Goal: Task Accomplishment & Management: Manage account settings

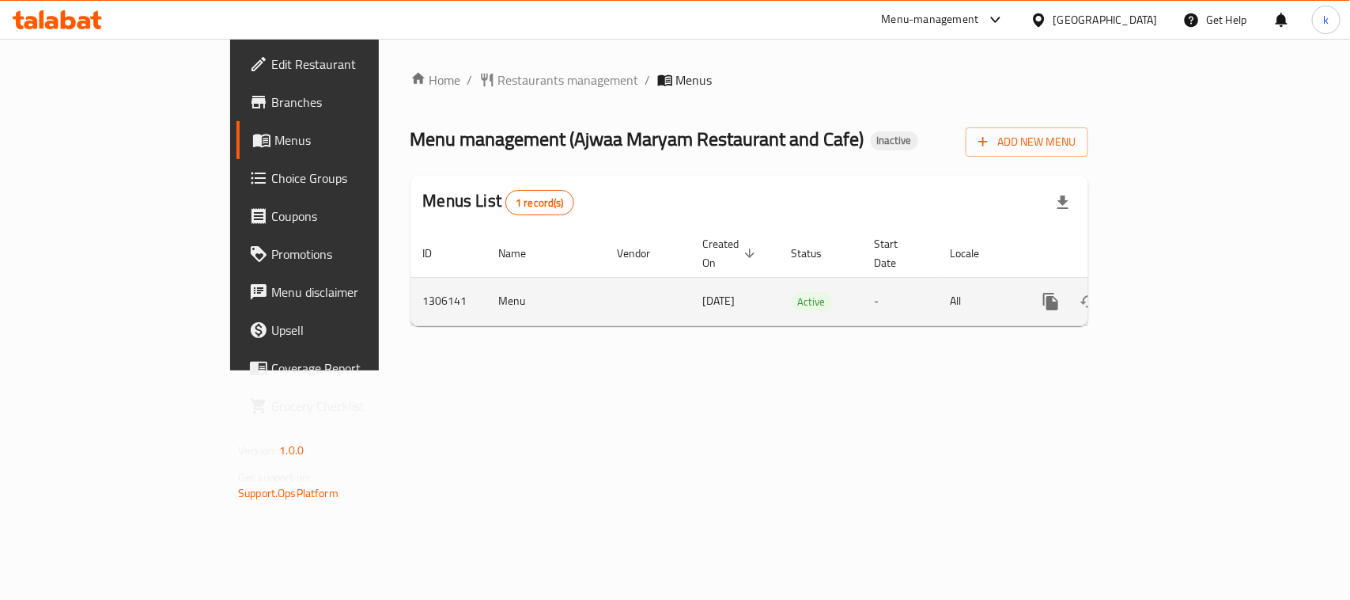
click at [1175, 292] on icon "enhanced table" at bounding box center [1165, 301] width 19 height 19
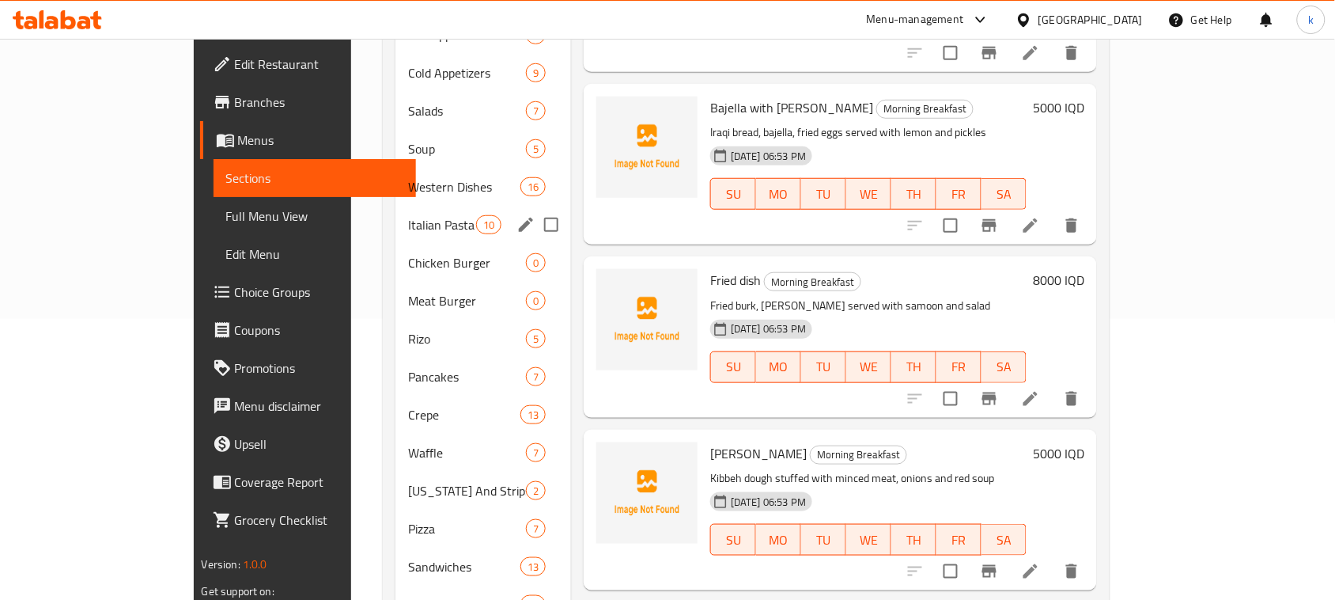
scroll to position [48, 0]
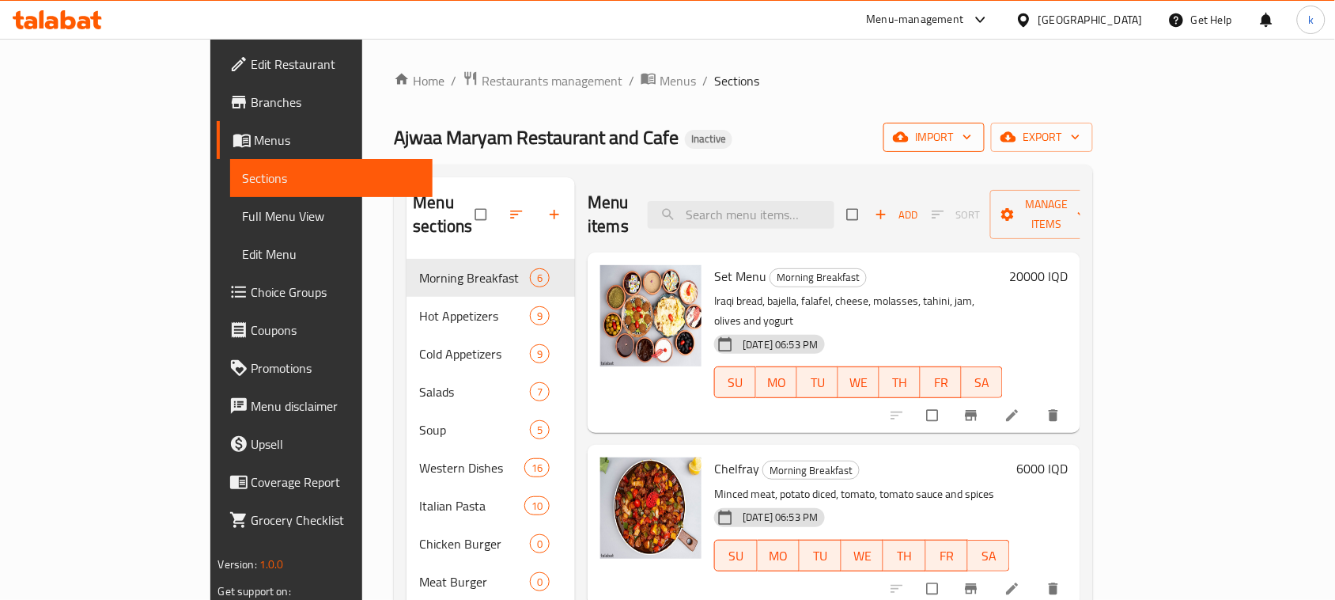
click at [972, 140] on span "import" at bounding box center [934, 137] width 76 height 20
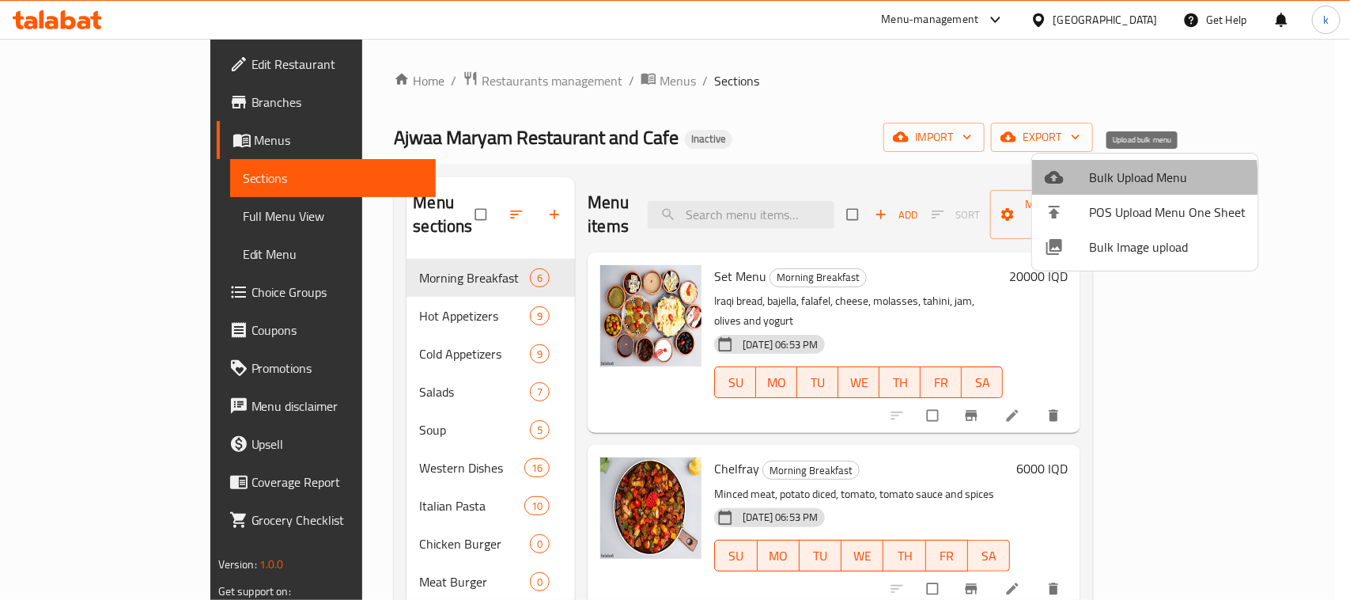
click at [1077, 180] on div at bounding box center [1067, 177] width 44 height 19
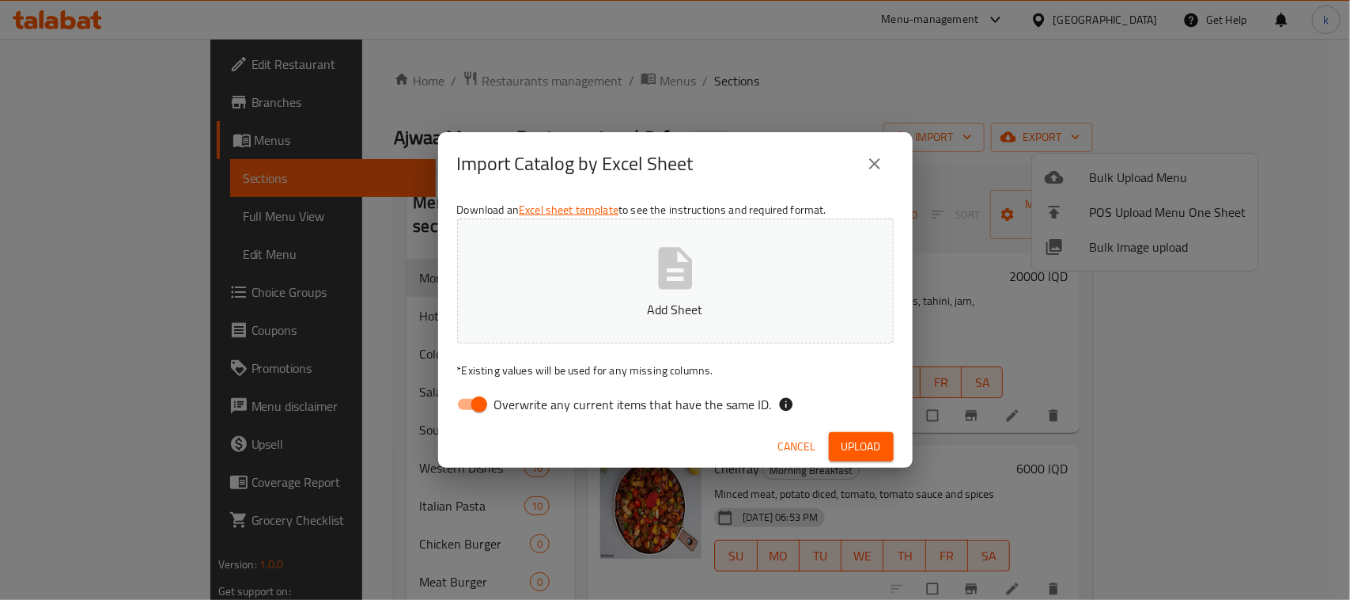
click at [473, 410] on input "Overwrite any current items that have the same ID." at bounding box center [479, 404] width 90 height 30
checkbox input "false"
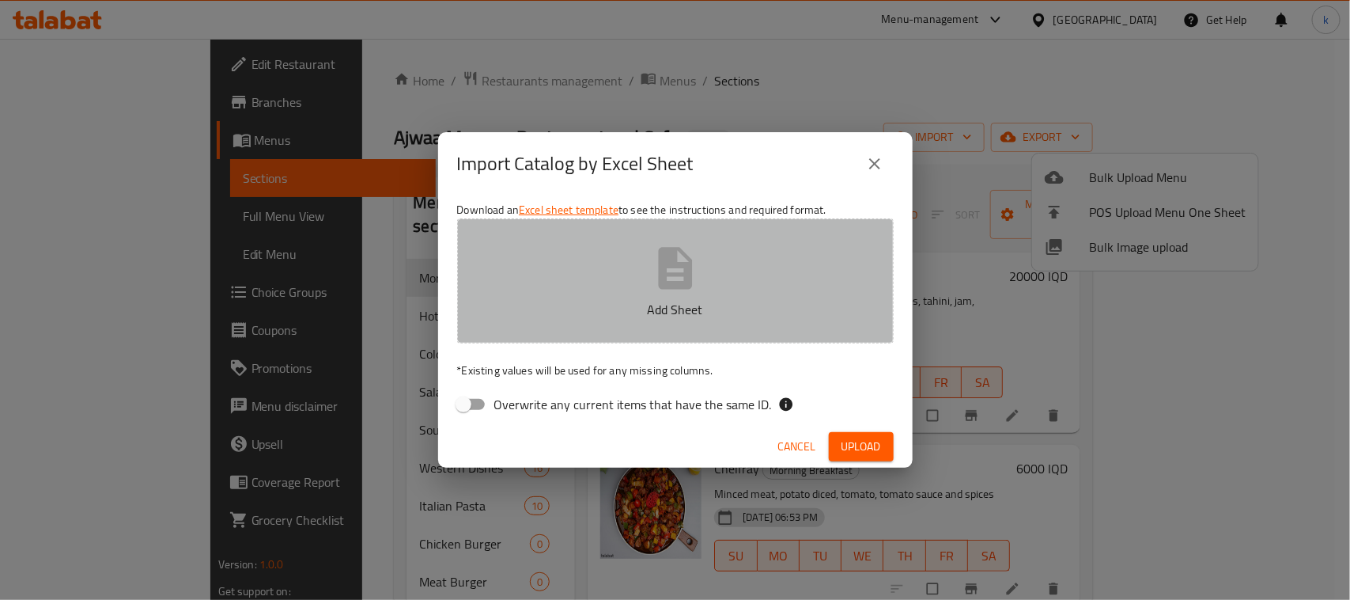
click at [645, 293] on button "Add Sheet" at bounding box center [675, 280] width 437 height 125
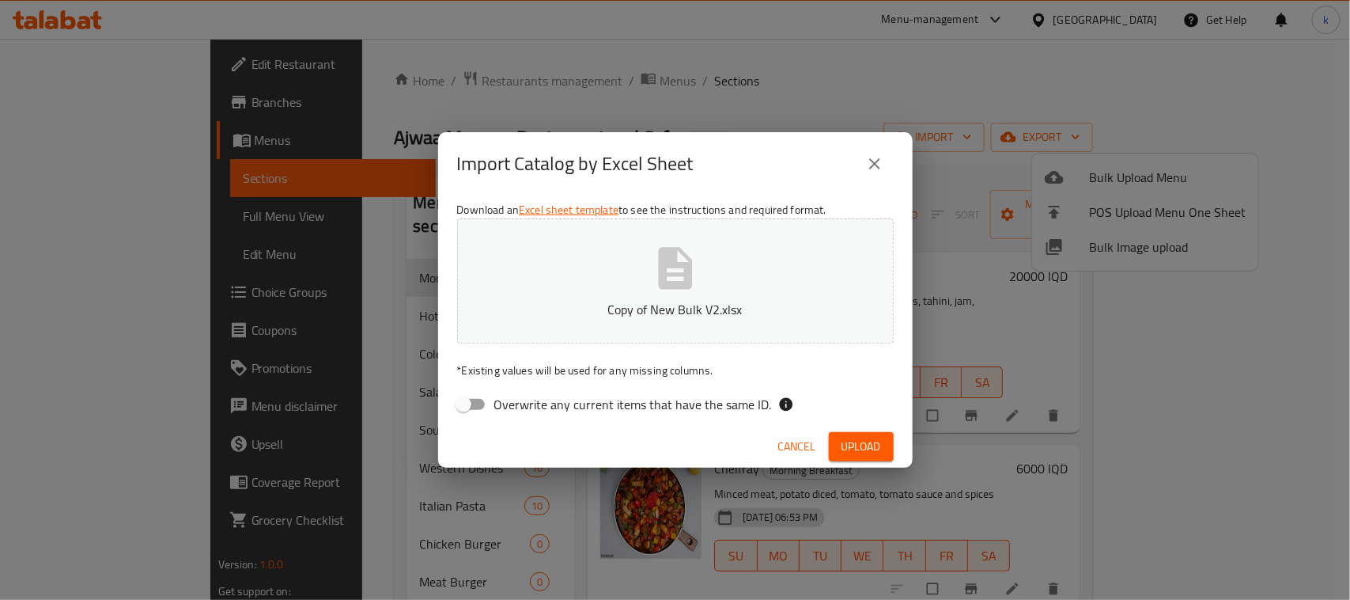
click at [870, 452] on span "Upload" at bounding box center [862, 447] width 40 height 20
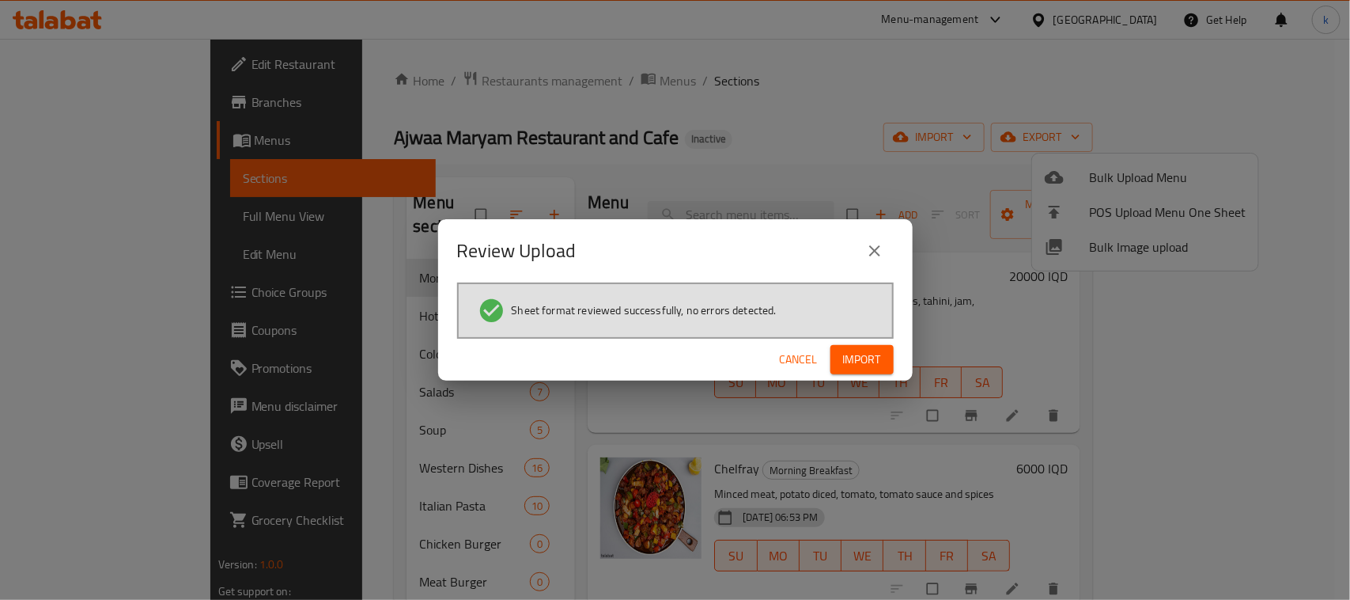
click at [844, 343] on div "Cancel Import" at bounding box center [675, 360] width 475 height 42
click at [850, 356] on span "Import" at bounding box center [862, 360] width 38 height 20
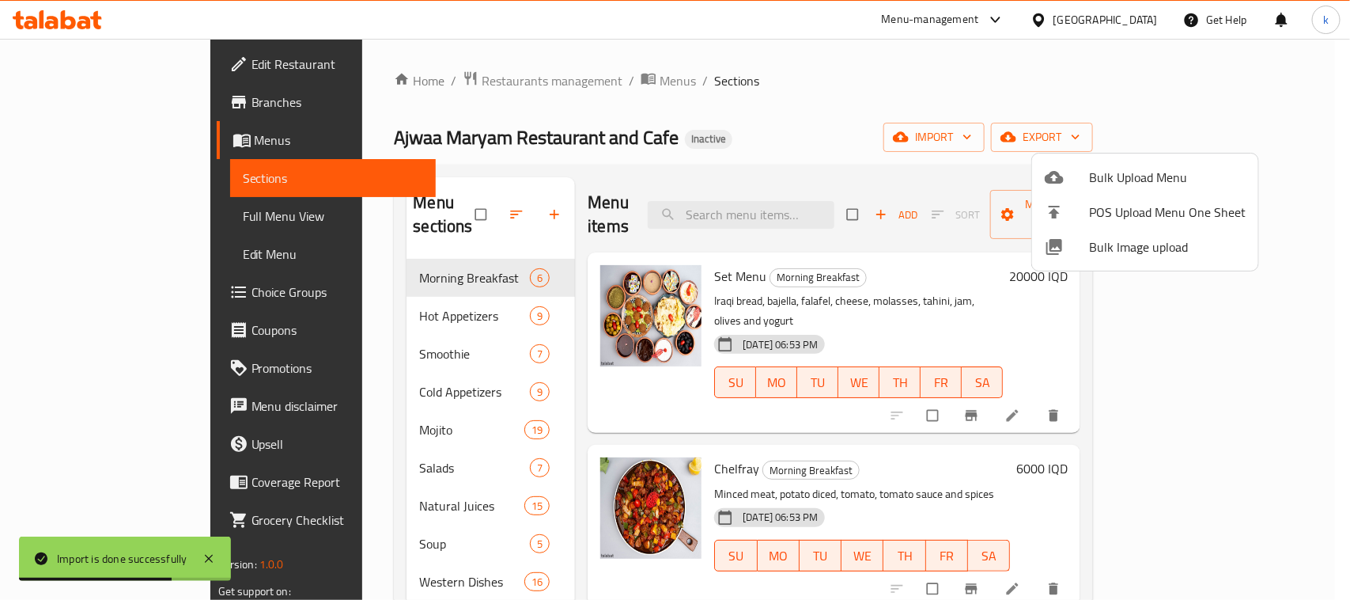
click at [726, 125] on div at bounding box center [675, 300] width 1350 height 600
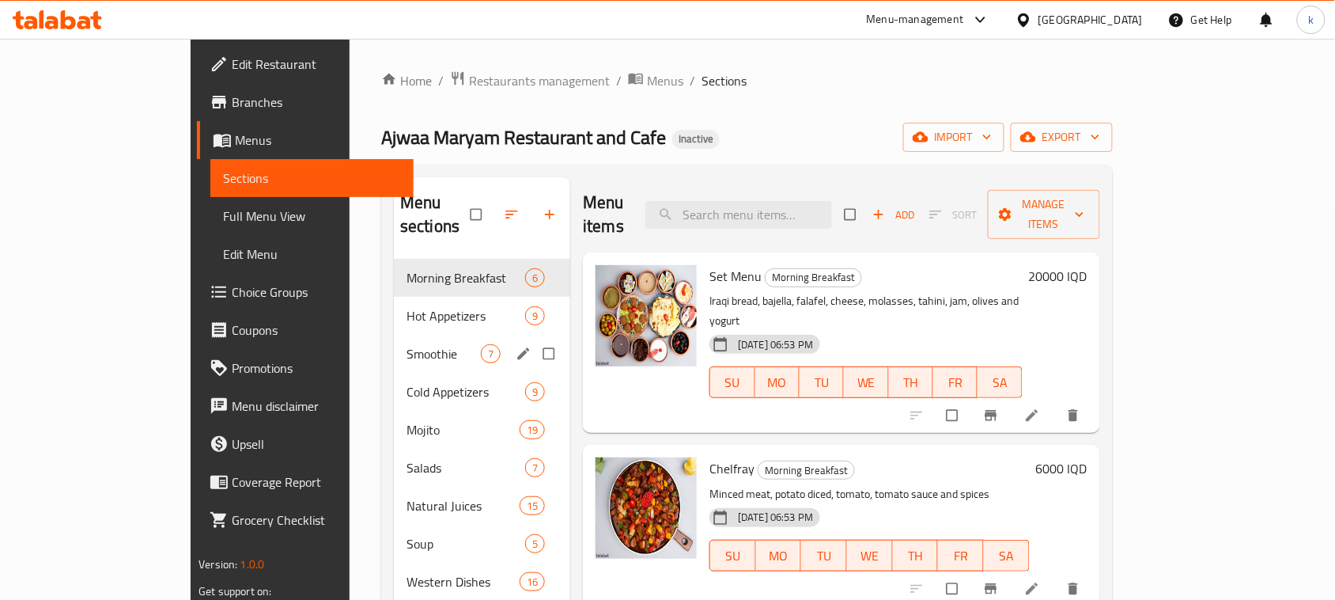
click at [407, 344] on span "Smoothie" at bounding box center [444, 353] width 74 height 19
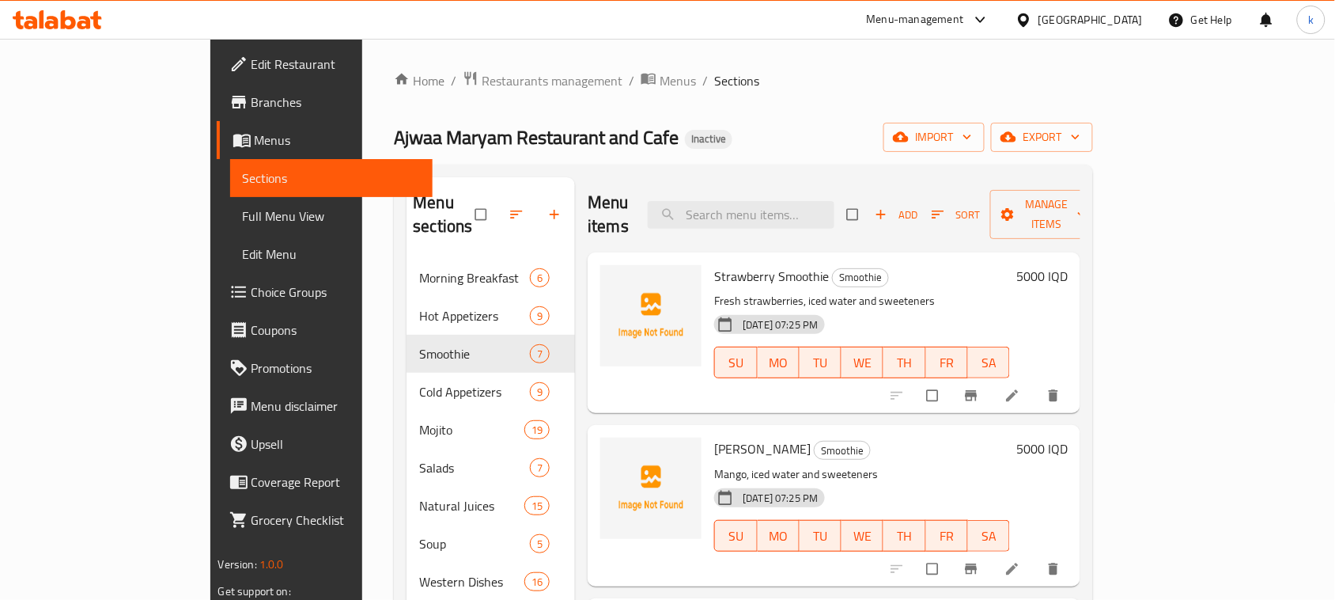
click at [887, 83] on ol "Home / Restaurants management / Menus / Sections" at bounding box center [743, 80] width 699 height 21
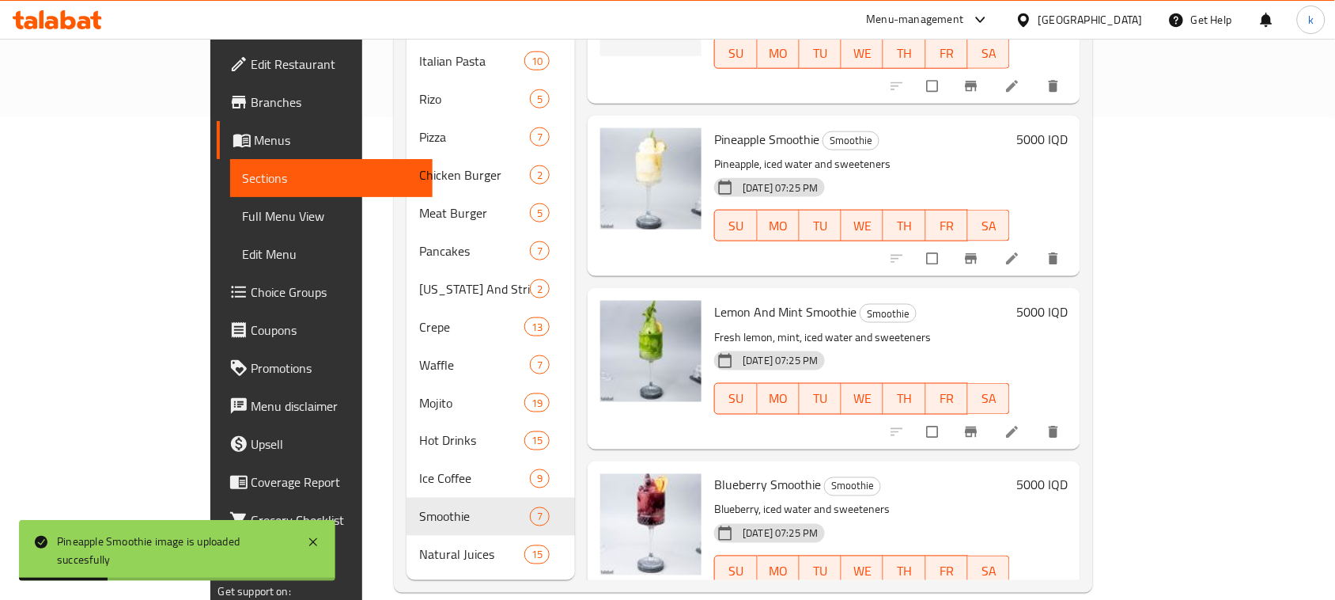
drag, startPoint x: 971, startPoint y: 116, endPoint x: 886, endPoint y: 127, distance: 86.0
click at [971, 128] on h6 "Pineapple Smoothie Smoothie" at bounding box center [862, 139] width 296 height 22
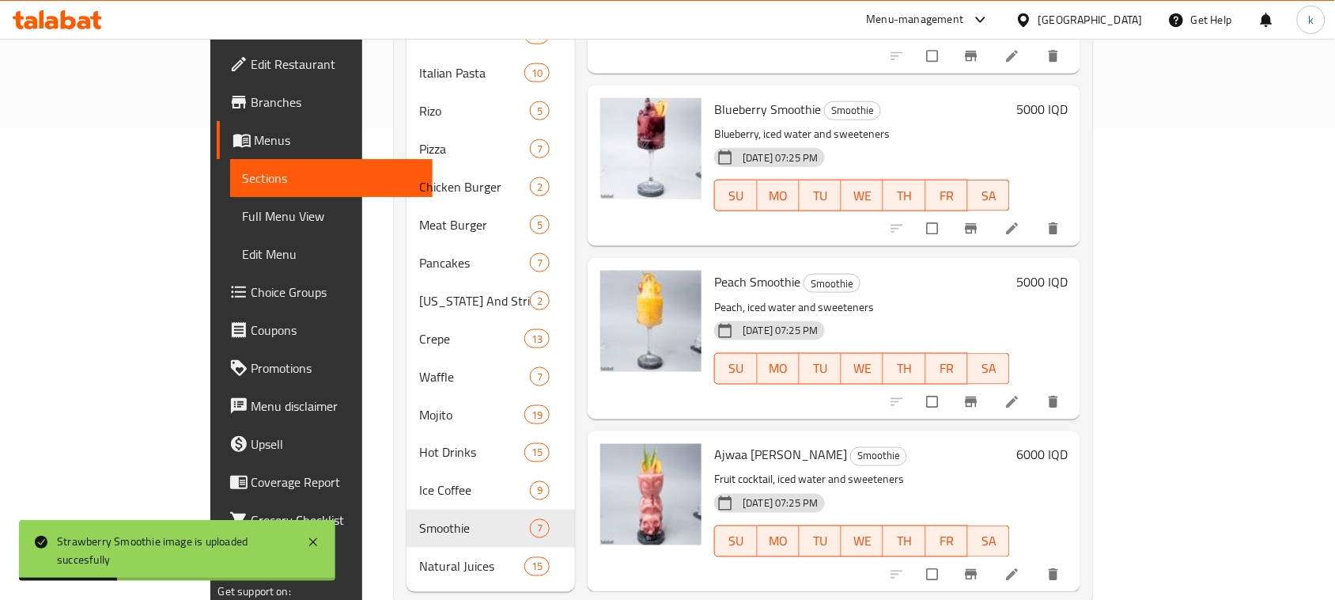
scroll to position [483, 0]
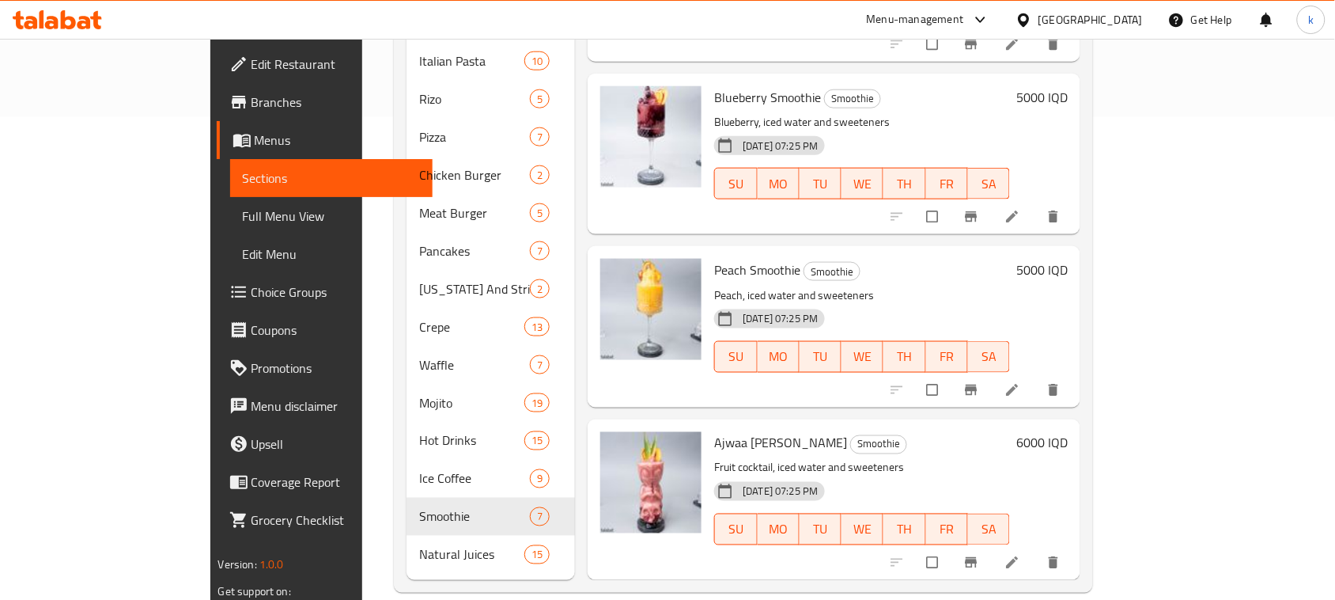
drag, startPoint x: 692, startPoint y: 0, endPoint x: 641, endPoint y: 26, distance: 57.7
click at [692, 0] on div "Menu-management Iraq Get Help k" at bounding box center [667, 20] width 1335 height 40
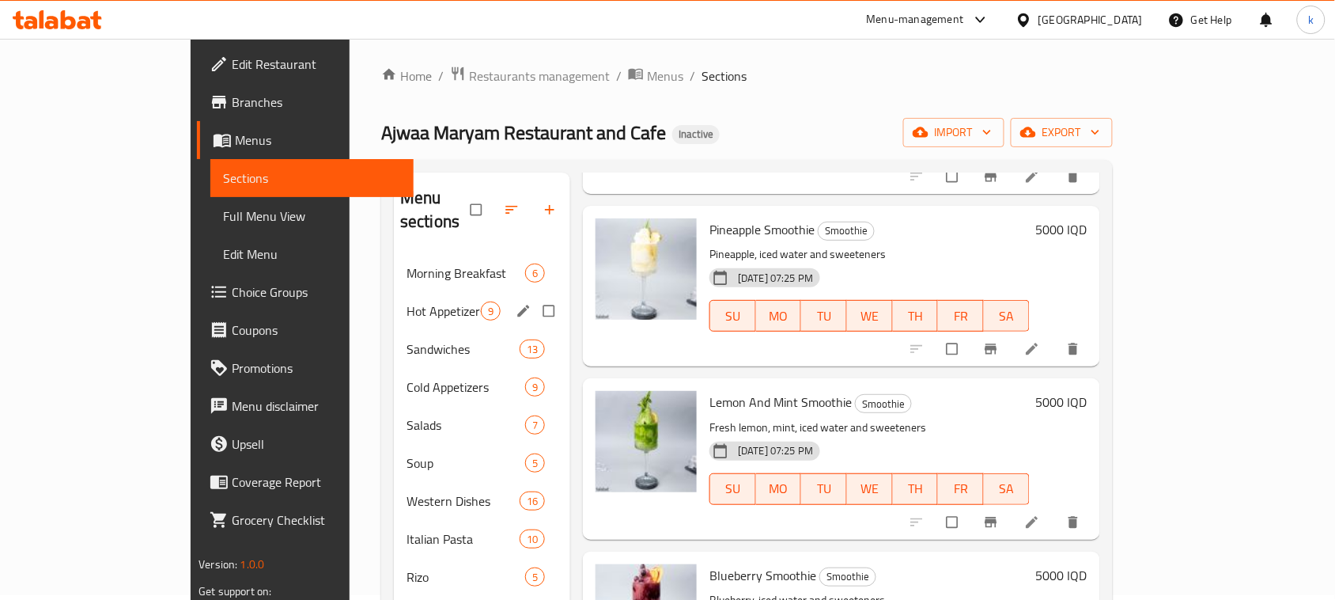
scroll to position [0, 0]
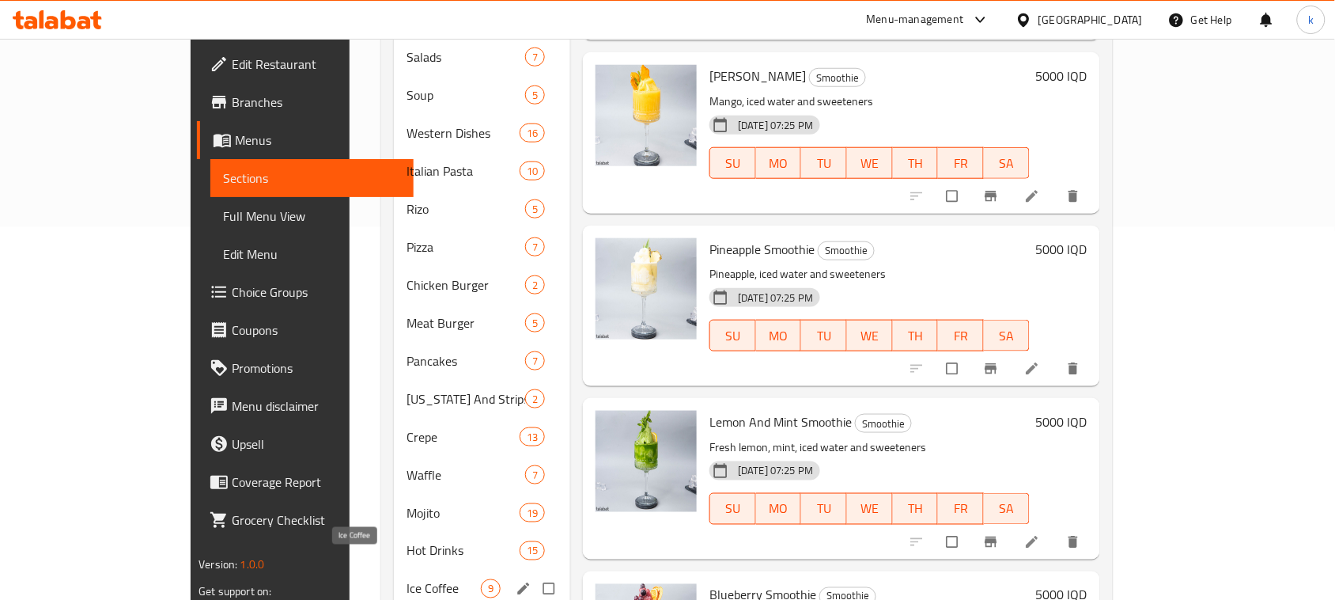
scroll to position [483, 0]
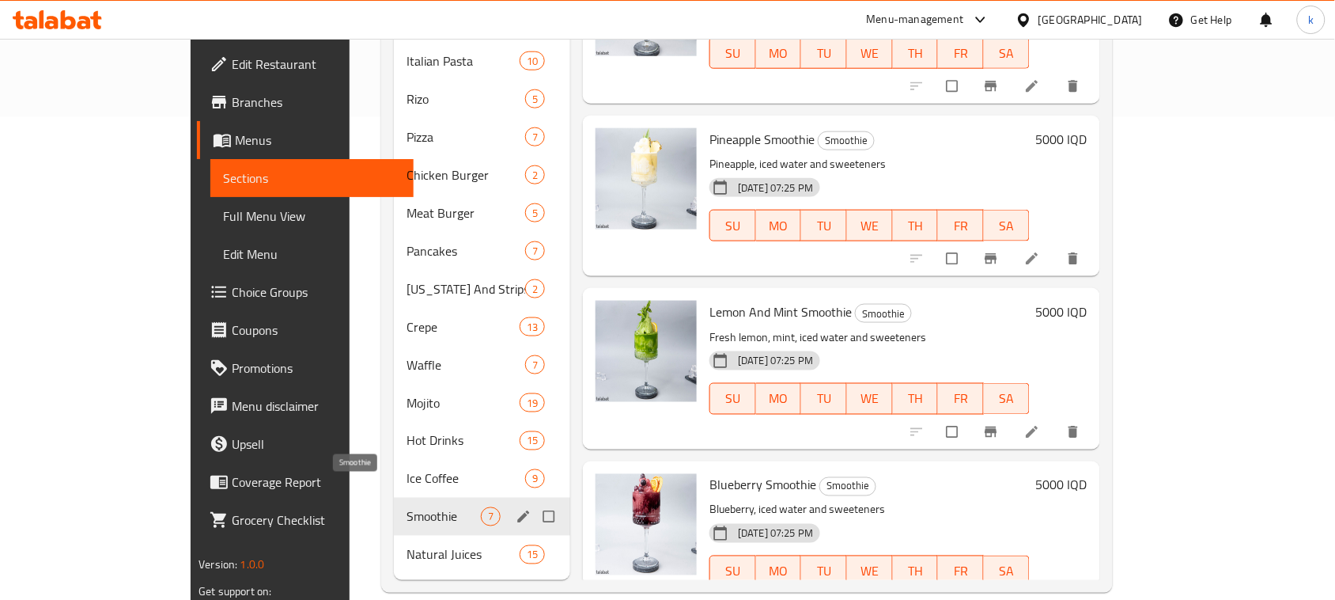
click at [407, 507] on span "Smoothie" at bounding box center [444, 516] width 74 height 19
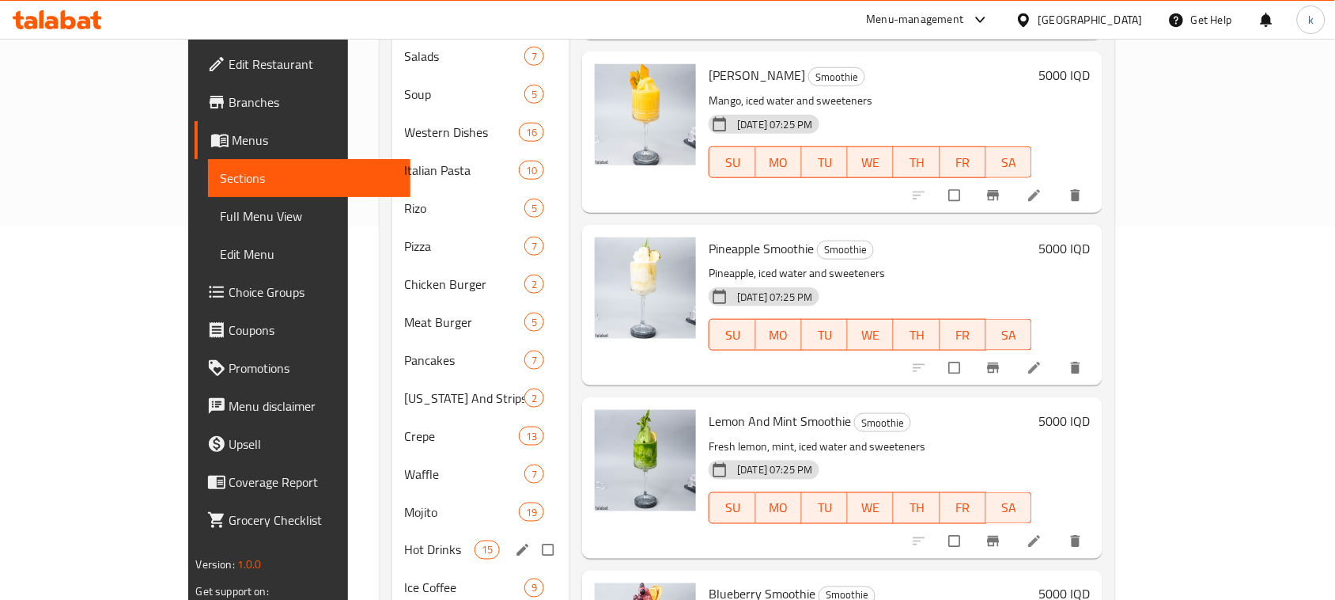
scroll to position [395, 0]
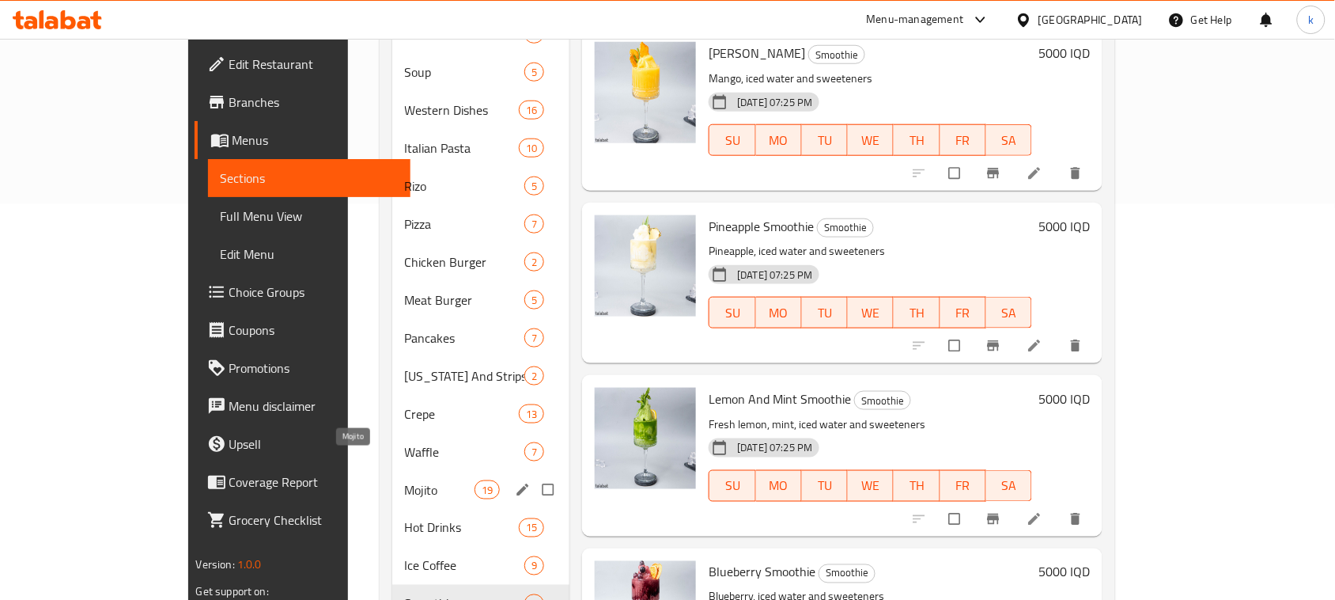
click at [405, 480] on span "Mojito" at bounding box center [440, 489] width 70 height 19
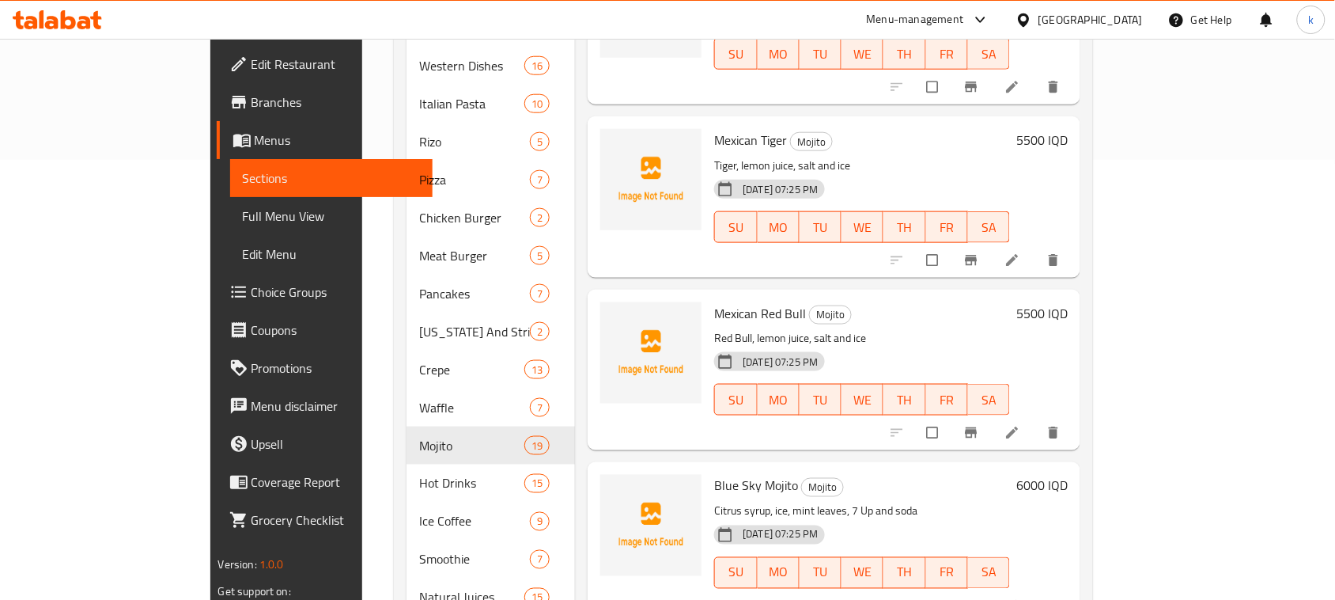
scroll to position [483, 0]
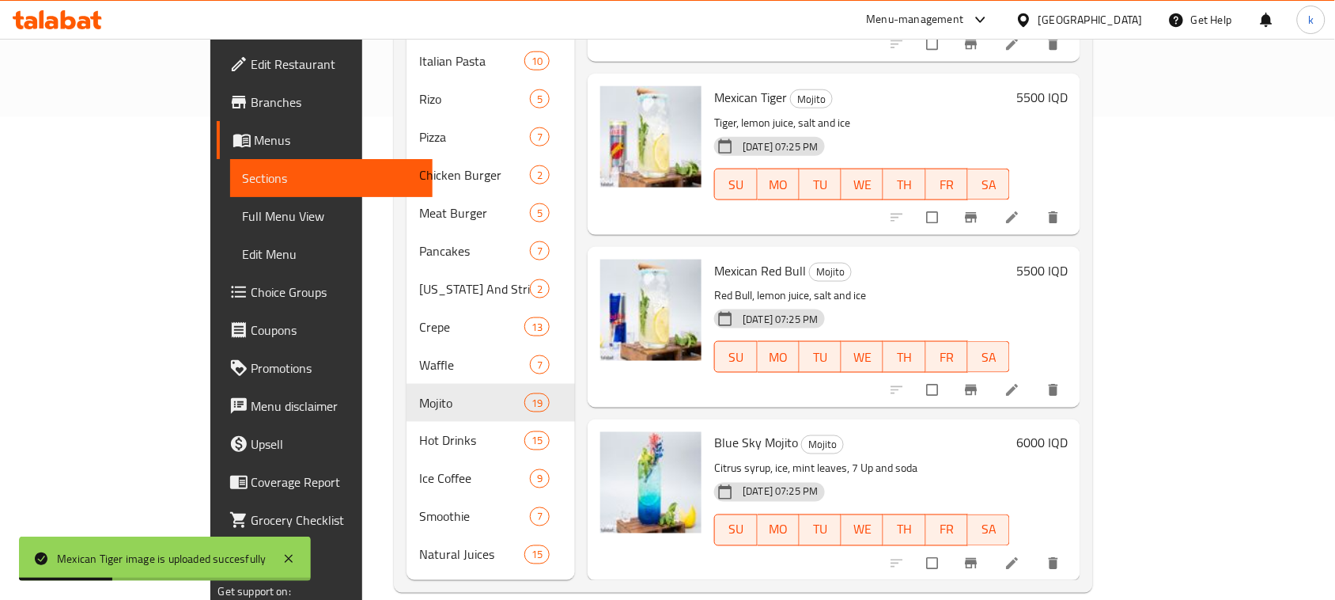
click at [862, 113] on p "Tiger, lemon juice, salt and ice" at bounding box center [862, 123] width 296 height 20
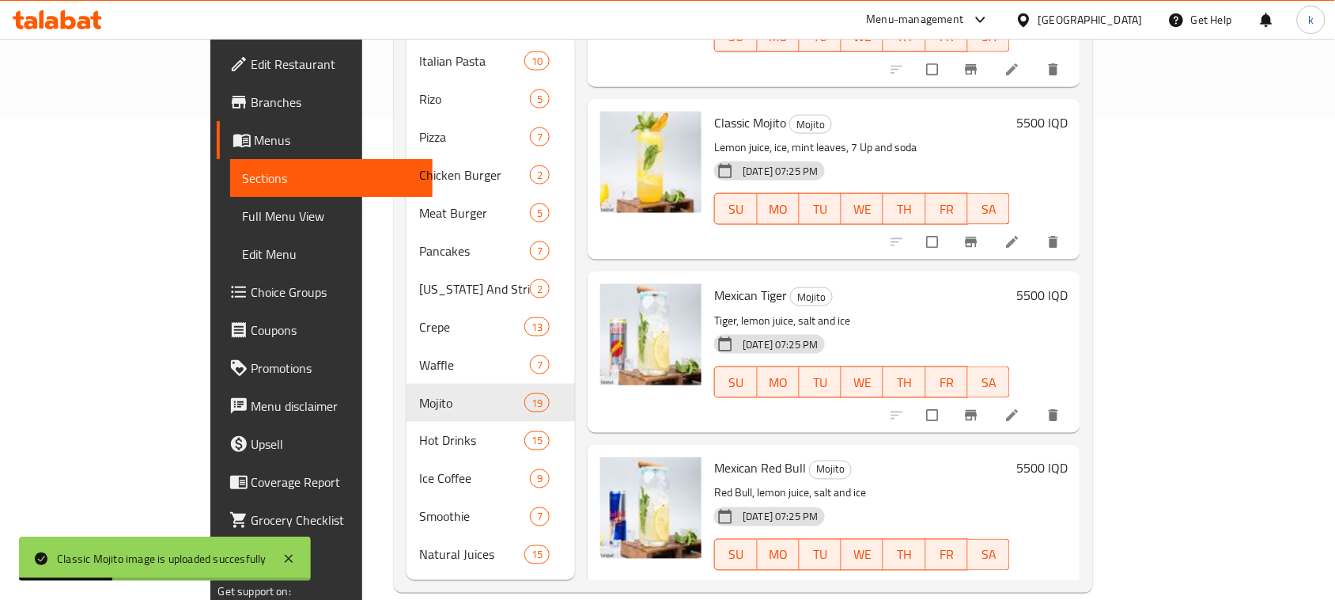
click at [864, 138] on p "Lemon juice, ice, mint leaves, 7 Up and soda" at bounding box center [862, 148] width 296 height 20
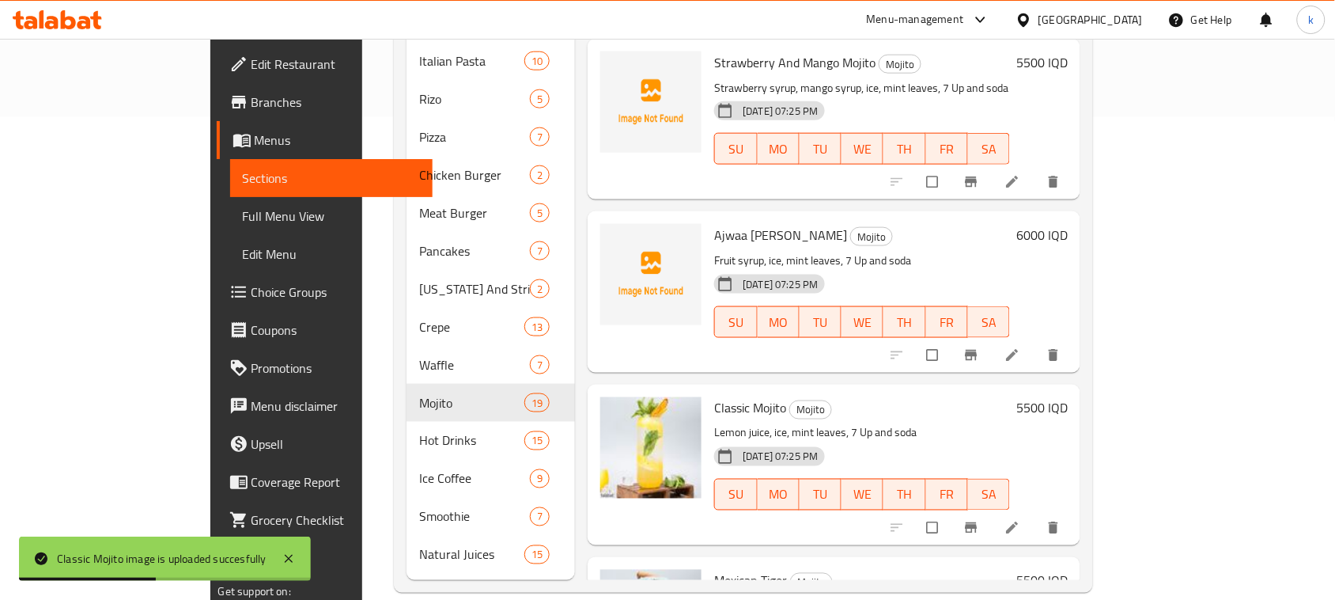
scroll to position [1966, 0]
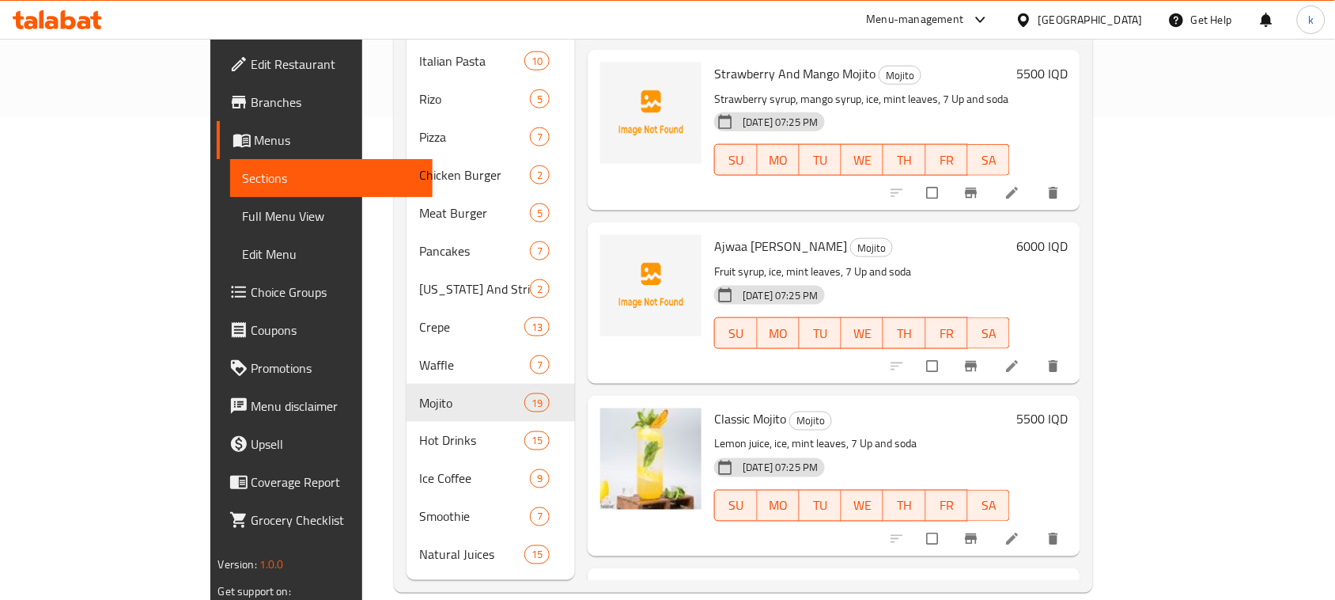
click at [884, 222] on div "Ajwaa Maryam Mojito Mojito Fruit syrup, ice, mint leaves, 7 Up and soda 17-08-2…" at bounding box center [834, 302] width 493 height 161
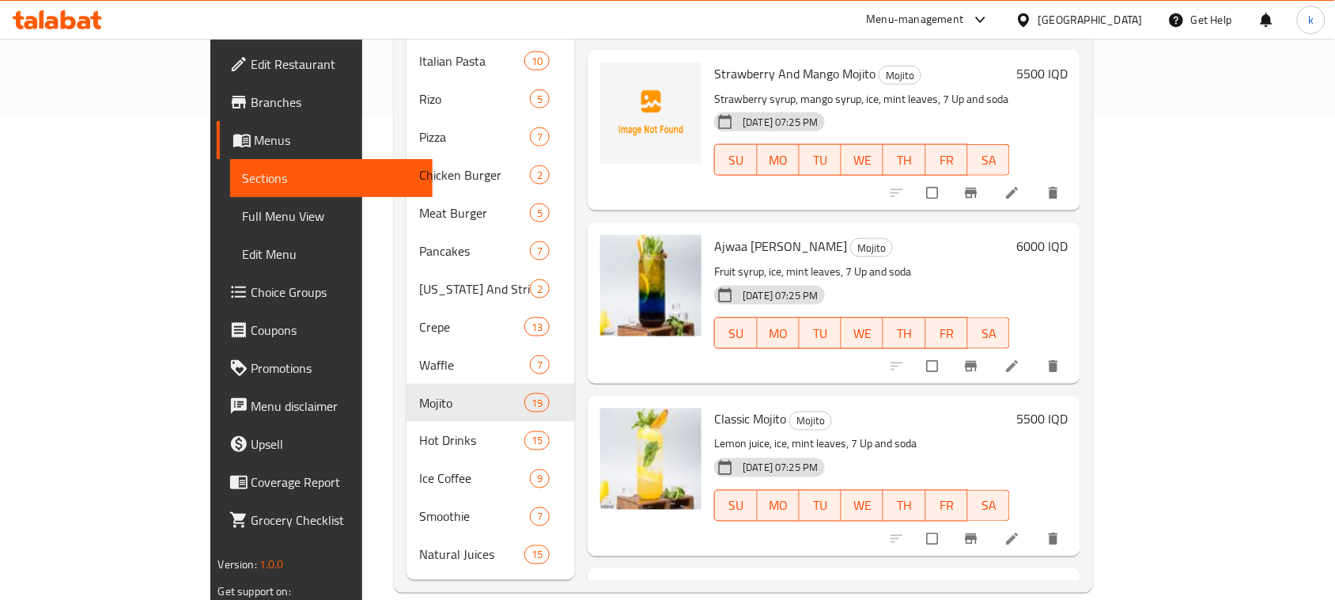
click at [708, 191] on div "Menu items Add Sort Manage items Strawberry Mojito Mojito Strawberry syrup, ice…" at bounding box center [827, 137] width 505 height 885
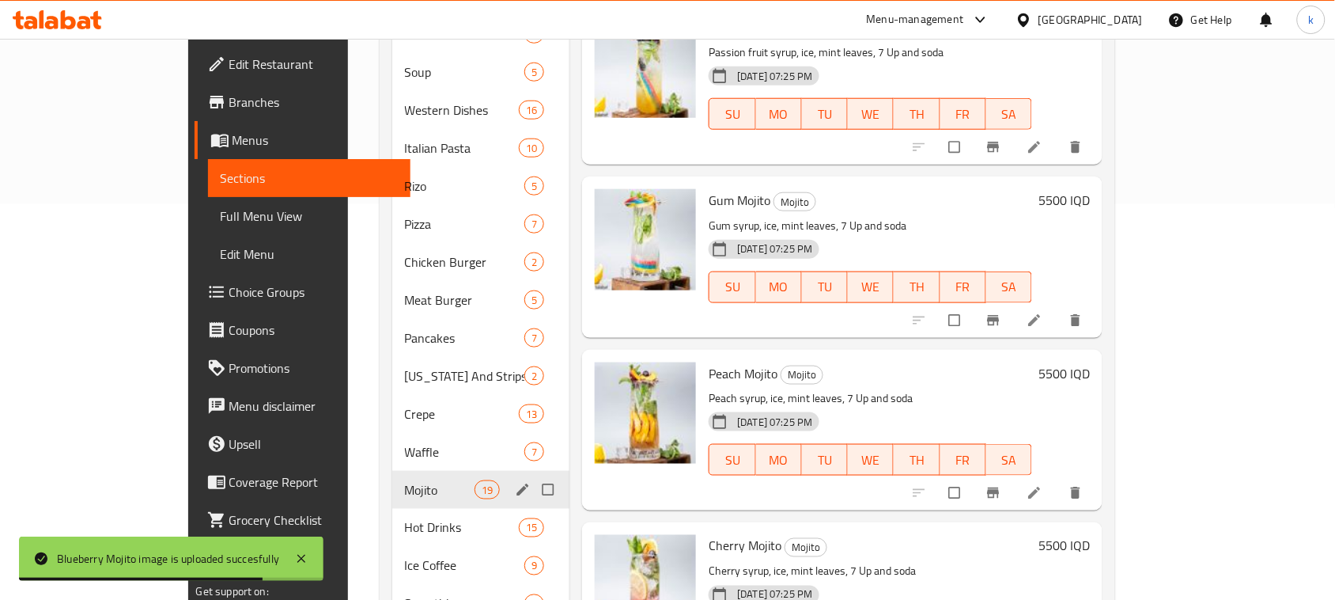
scroll to position [483, 0]
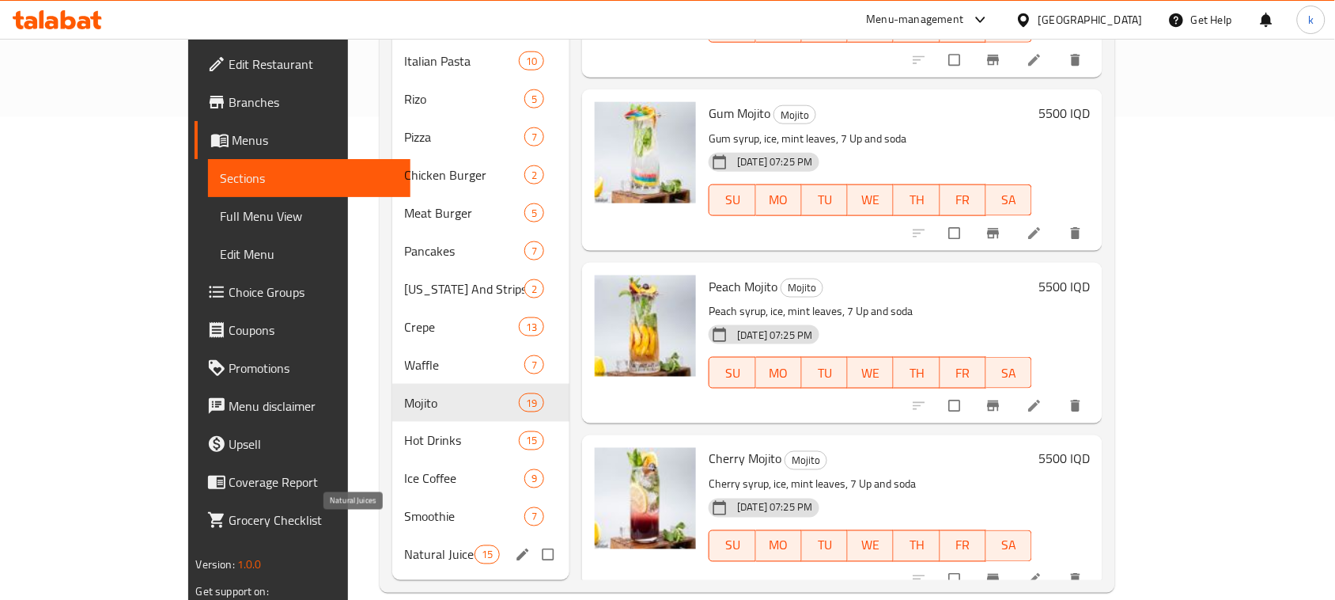
click at [405, 545] on span "Natural Juices" at bounding box center [440, 554] width 70 height 19
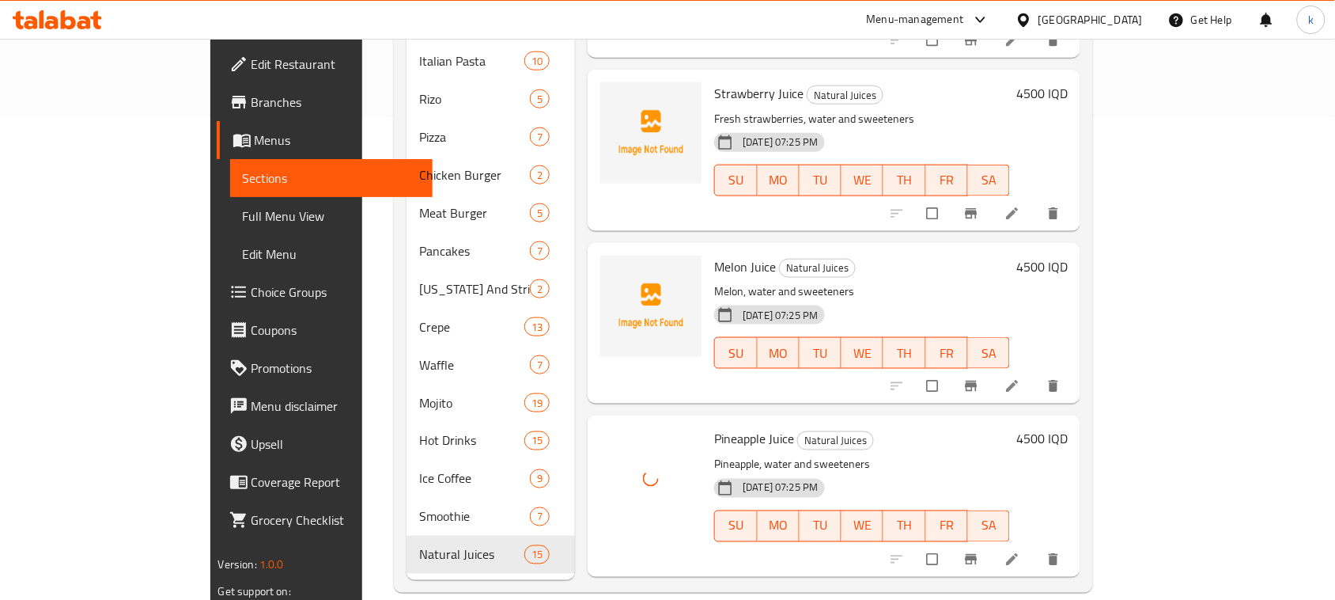
scroll to position [253, 0]
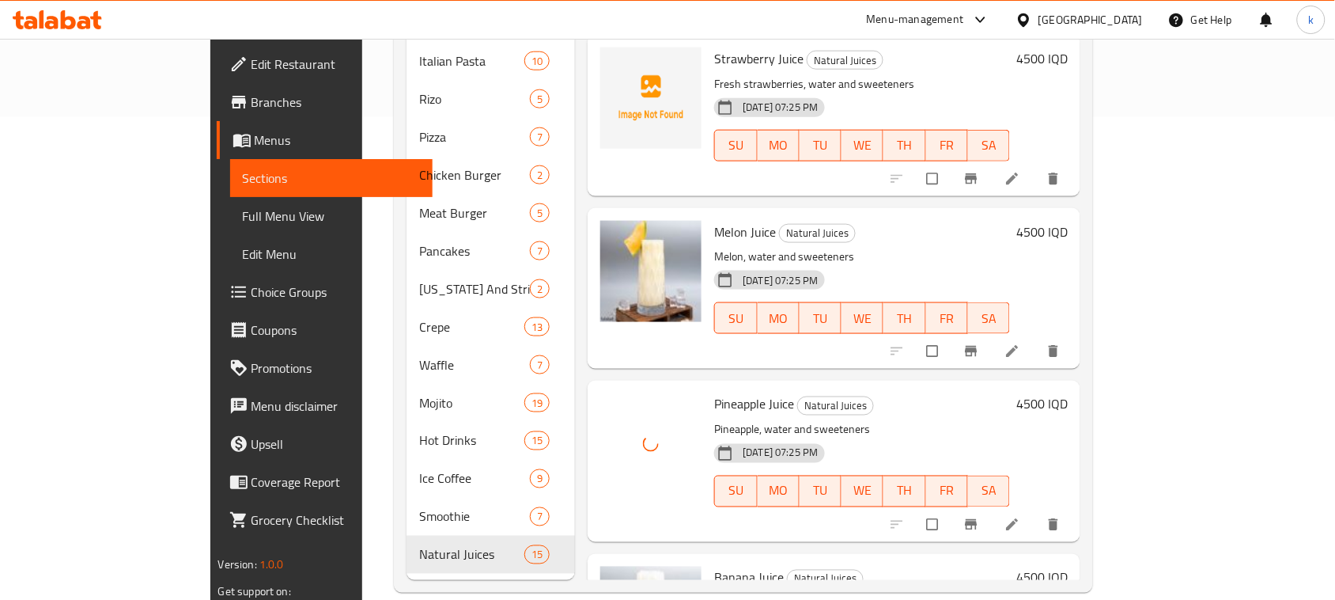
drag, startPoint x: 903, startPoint y: 368, endPoint x: 763, endPoint y: 358, distance: 140.3
click at [903, 387] on div "Pineapple Juice Natural Juices Pineapple, water and sweeteners 17-08-2025 07:25…" at bounding box center [862, 461] width 308 height 148
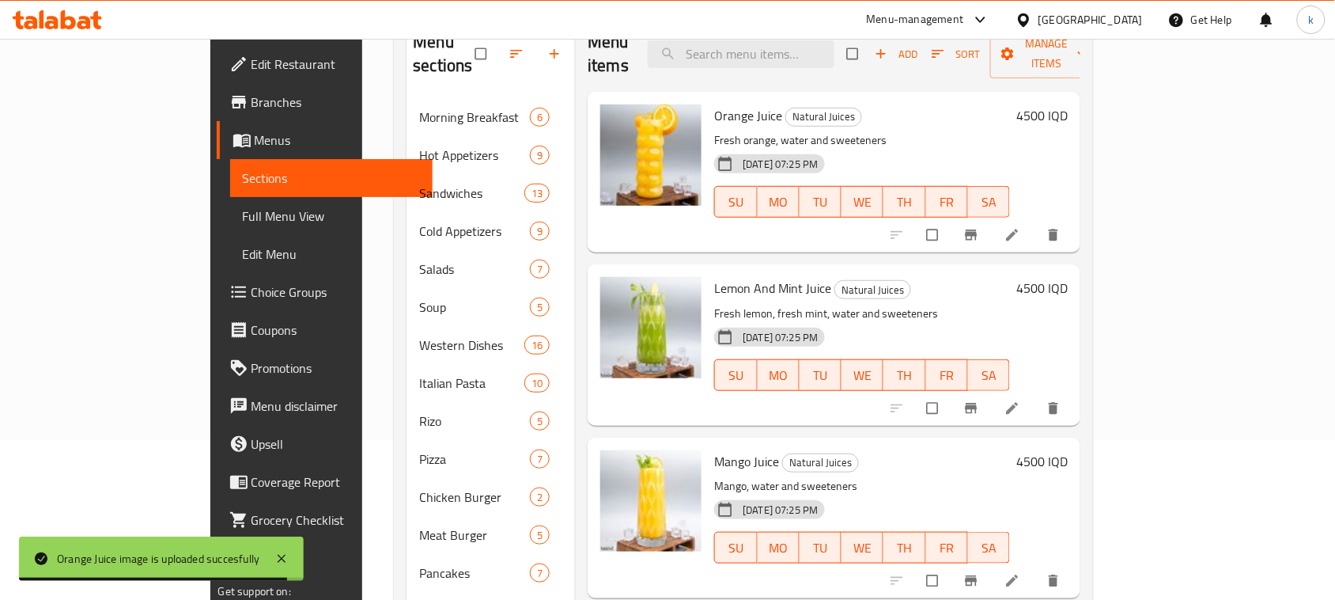
scroll to position [0, 0]
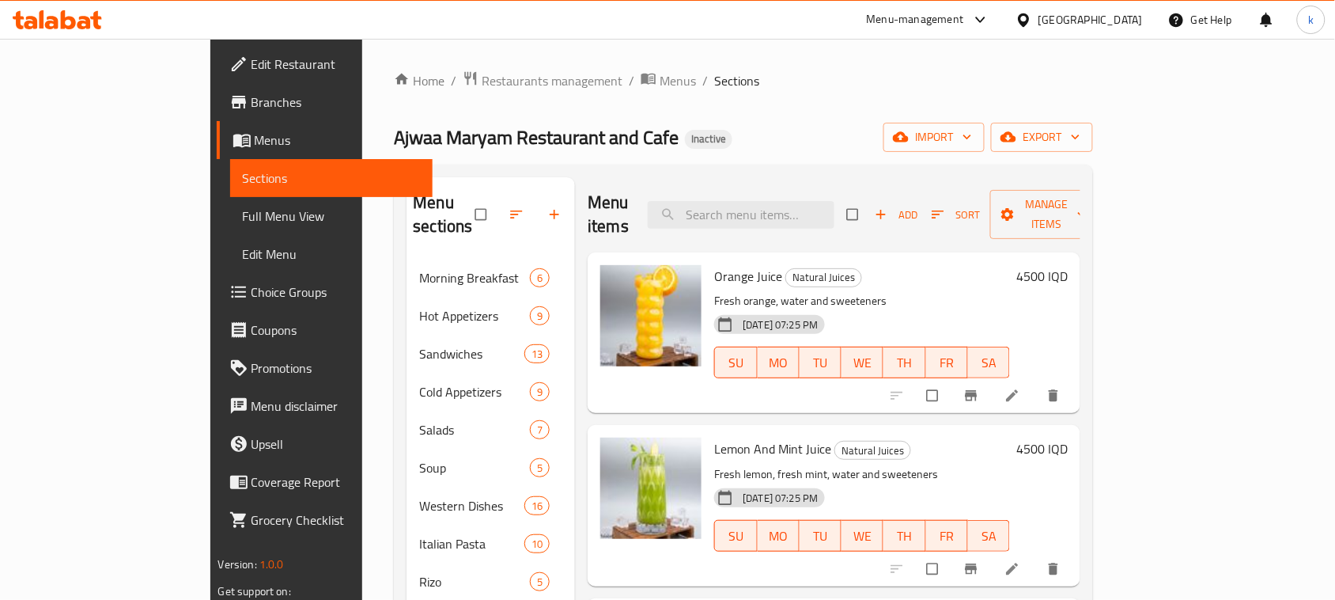
click at [243, 212] on span "Full Menu View" at bounding box center [332, 215] width 178 height 19
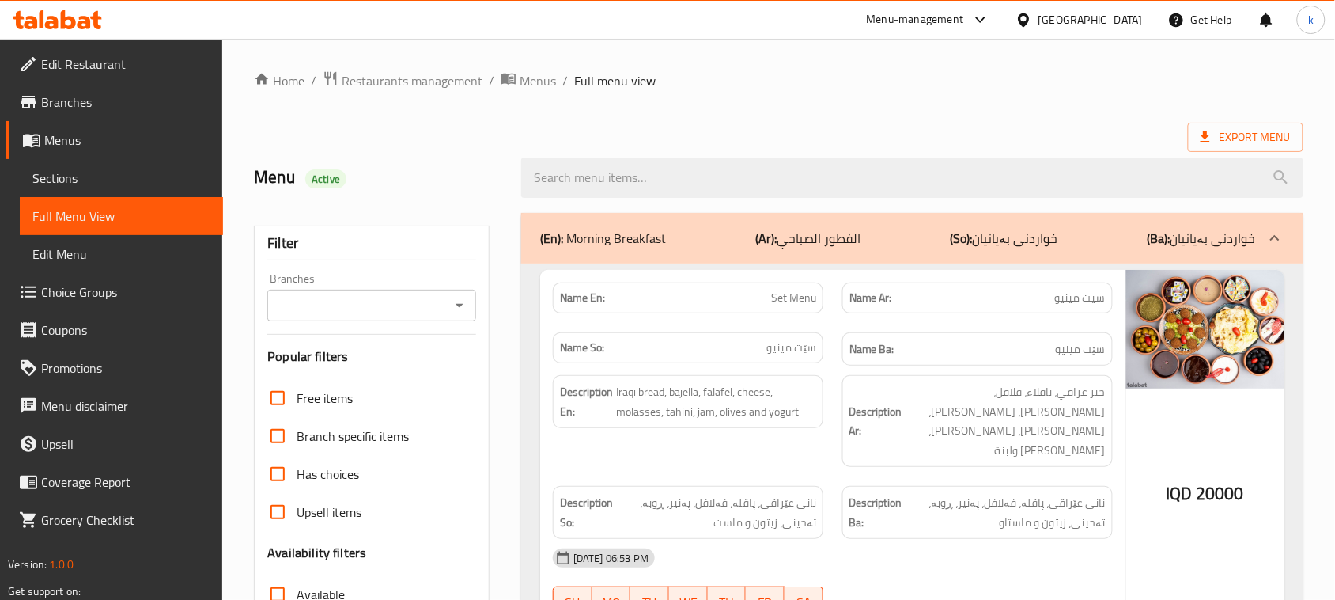
click at [461, 306] on icon "Open" at bounding box center [459, 305] width 19 height 19
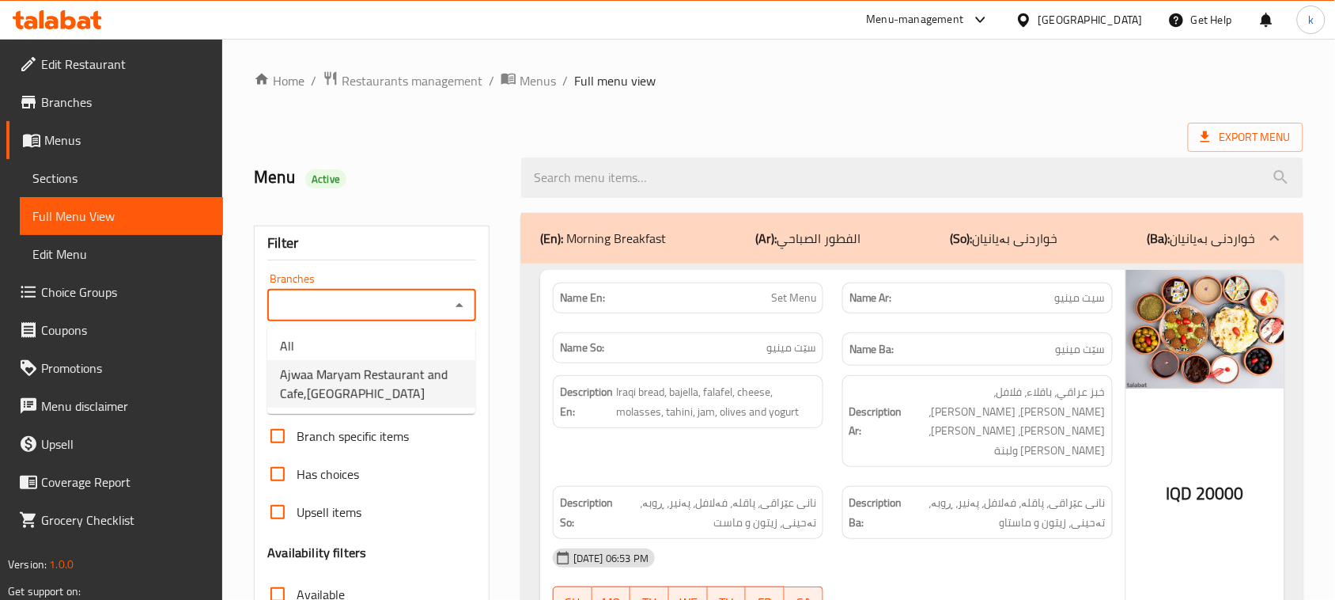
click at [361, 372] on span "Ajwaa Maryam Restaurant and Cafe,Salheya" at bounding box center [371, 384] width 183 height 38
type input "Ajwaa Maryam Restaurant and Cafe,Salheya"
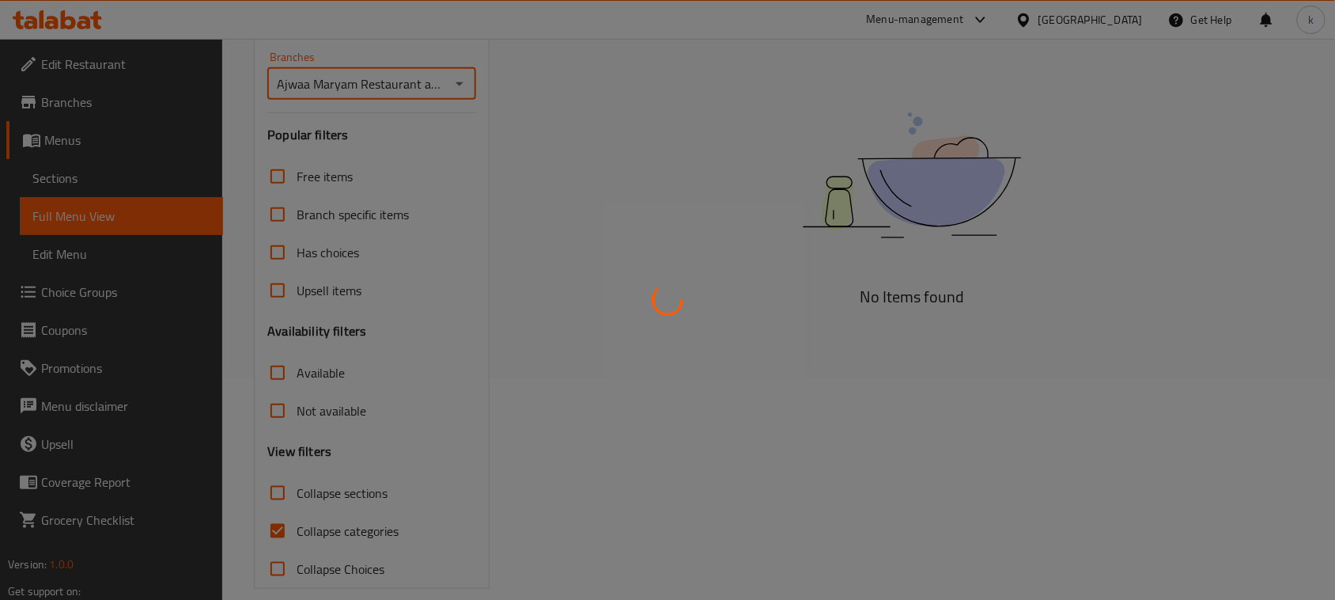
scroll to position [242, 0]
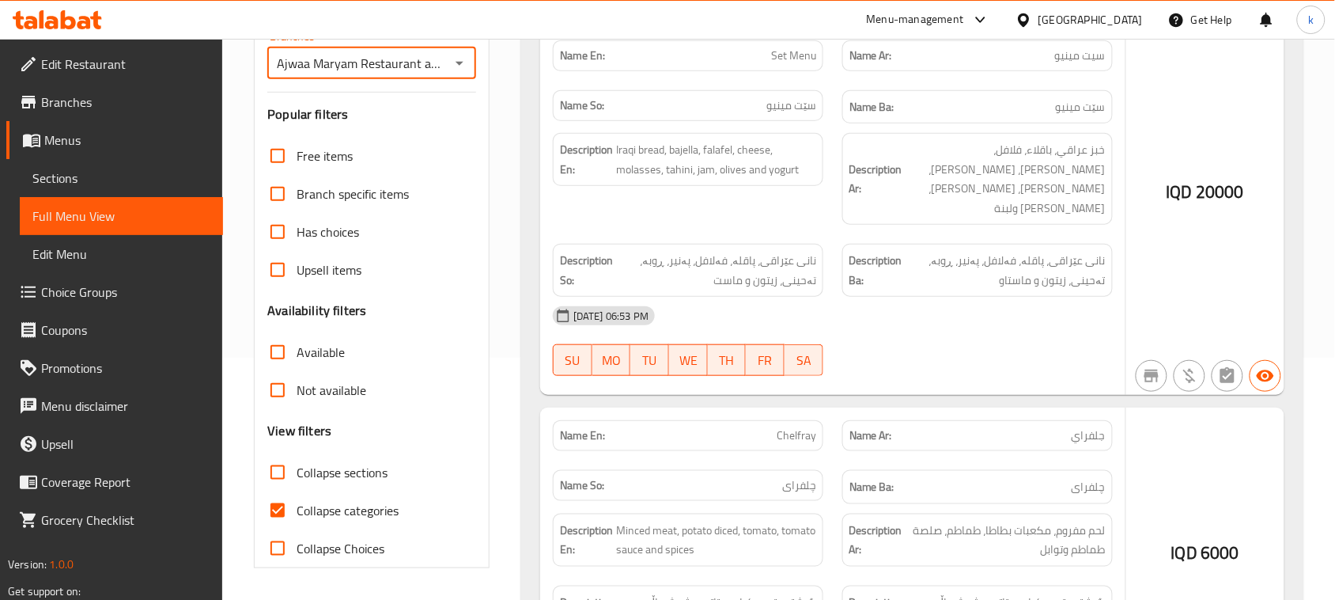
click at [277, 506] on div at bounding box center [667, 300] width 1335 height 600
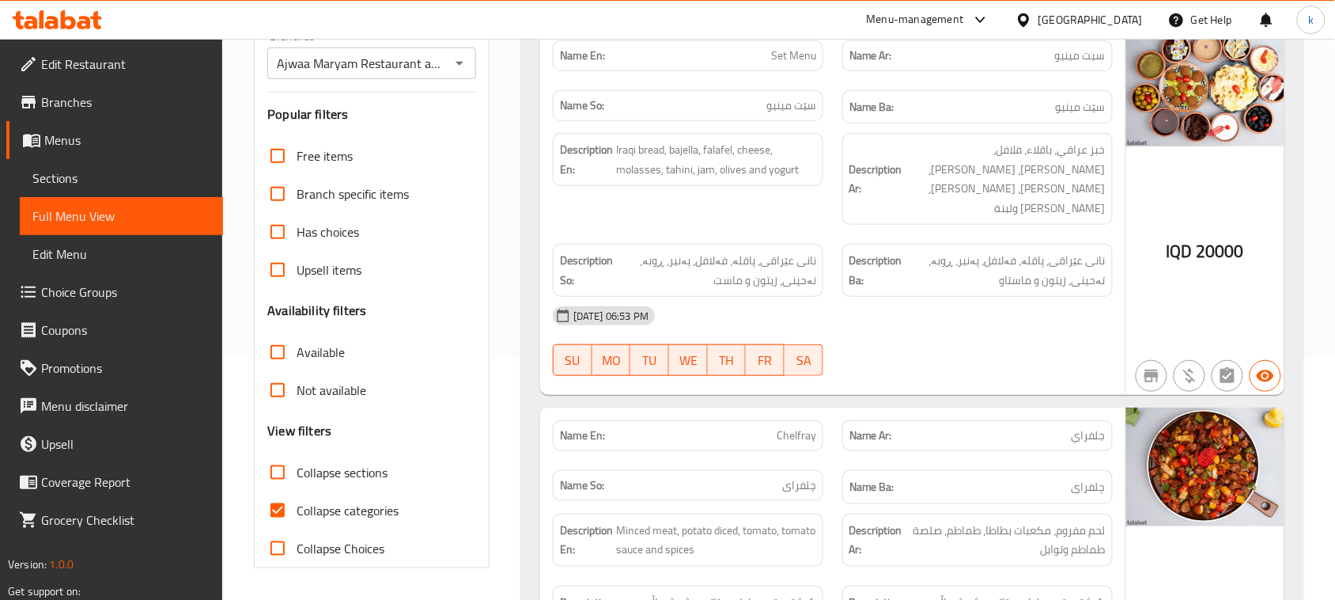
click at [277, 509] on input "Collapse categories" at bounding box center [278, 510] width 38 height 38
checkbox input "false"
click at [277, 476] on input "Collapse sections" at bounding box center [278, 472] width 38 height 38
checkbox input "true"
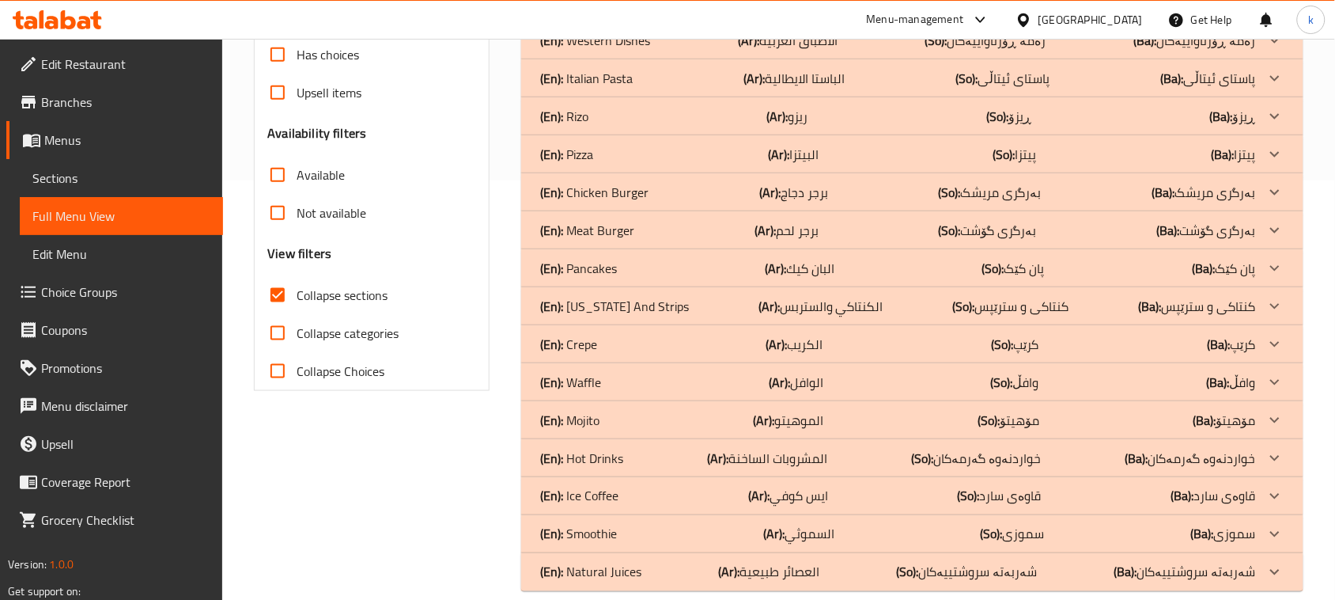
scroll to position [441, 0]
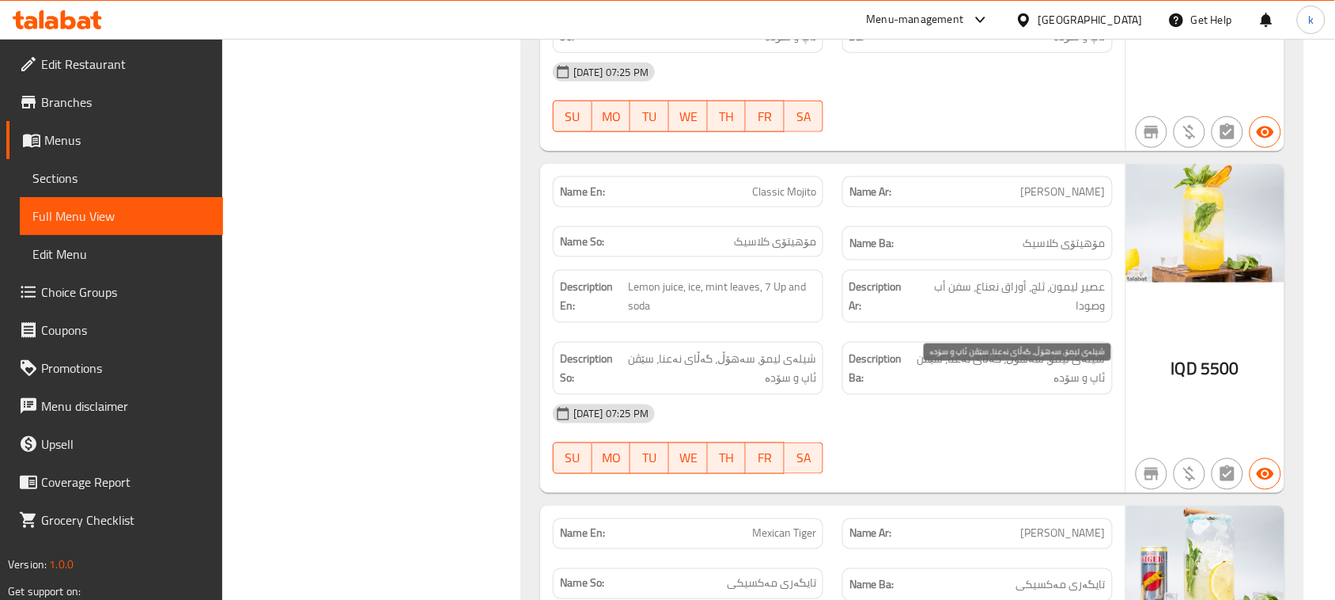
scroll to position [5879, 0]
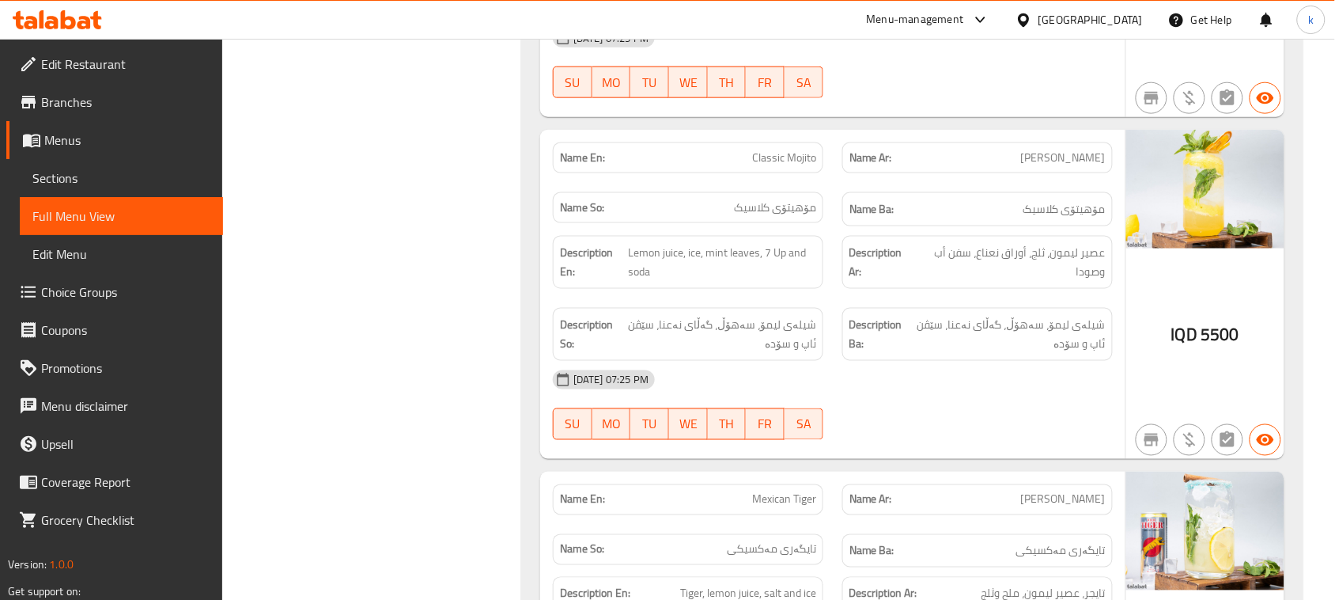
click at [774, 166] on span "Classic Mojito" at bounding box center [784, 157] width 64 height 17
copy span "Classic Mojito"
click at [92, 144] on span "Menus" at bounding box center [127, 140] width 166 height 19
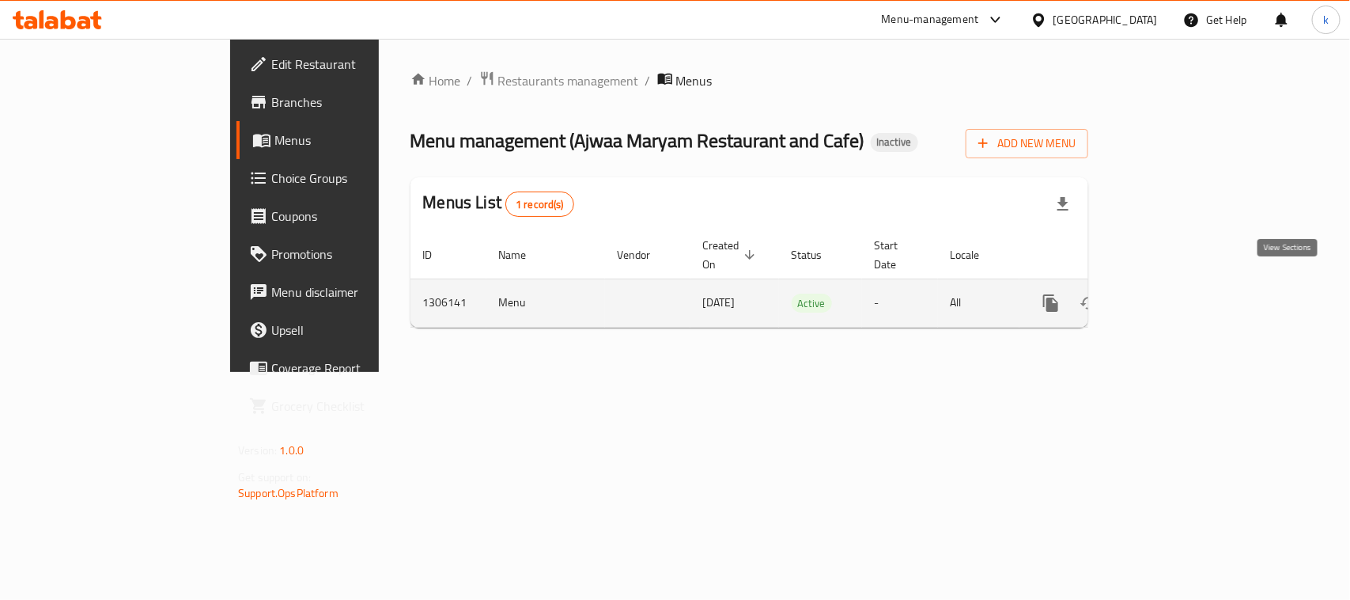
click at [1175, 293] on icon "enhanced table" at bounding box center [1165, 302] width 19 height 19
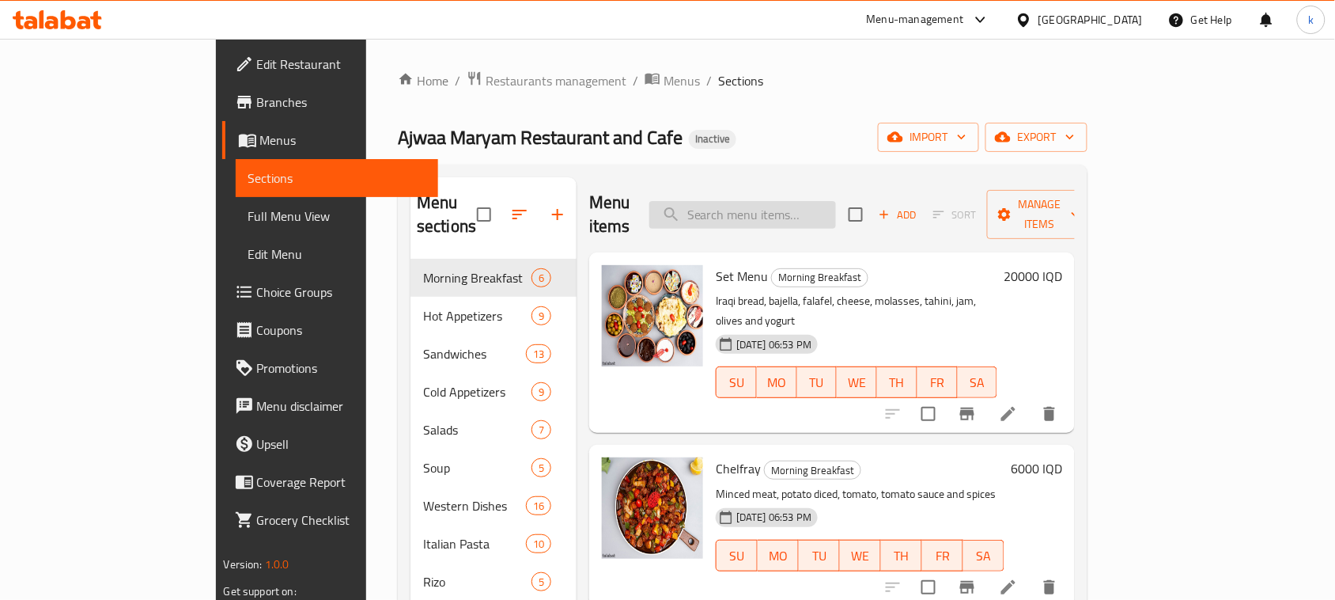
click at [828, 202] on input "search" at bounding box center [742, 215] width 187 height 28
paste input "Classic Mojito"
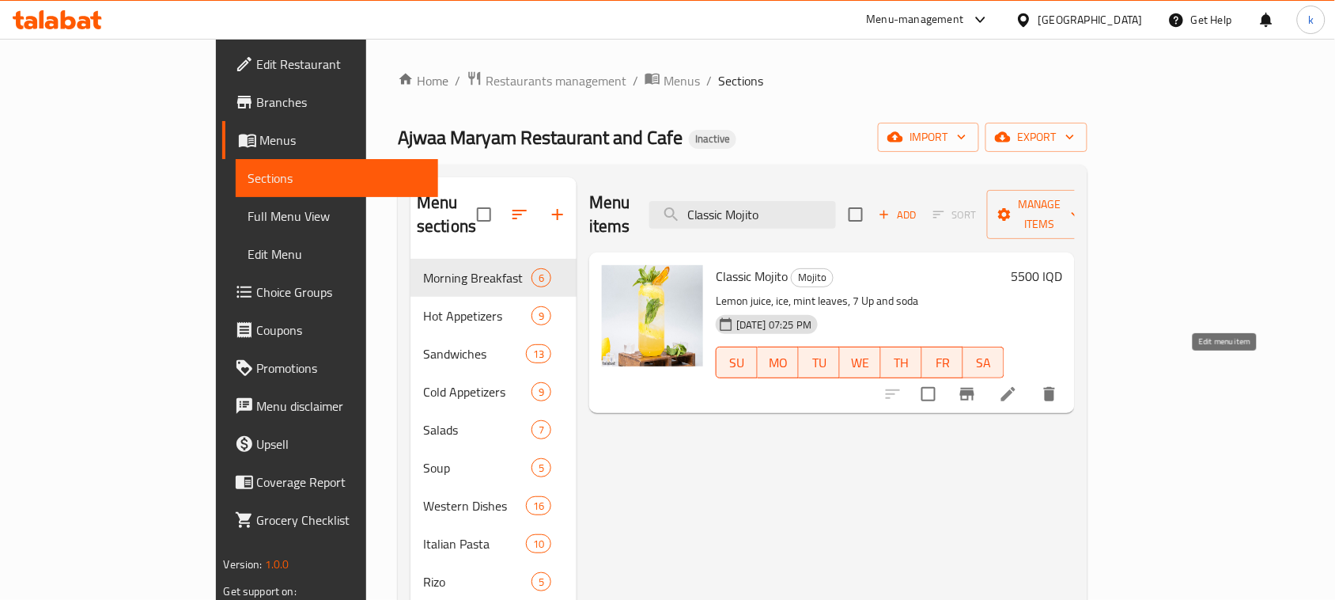
type input "Classic Mojito"
click at [1018, 384] on icon at bounding box center [1008, 393] width 19 height 19
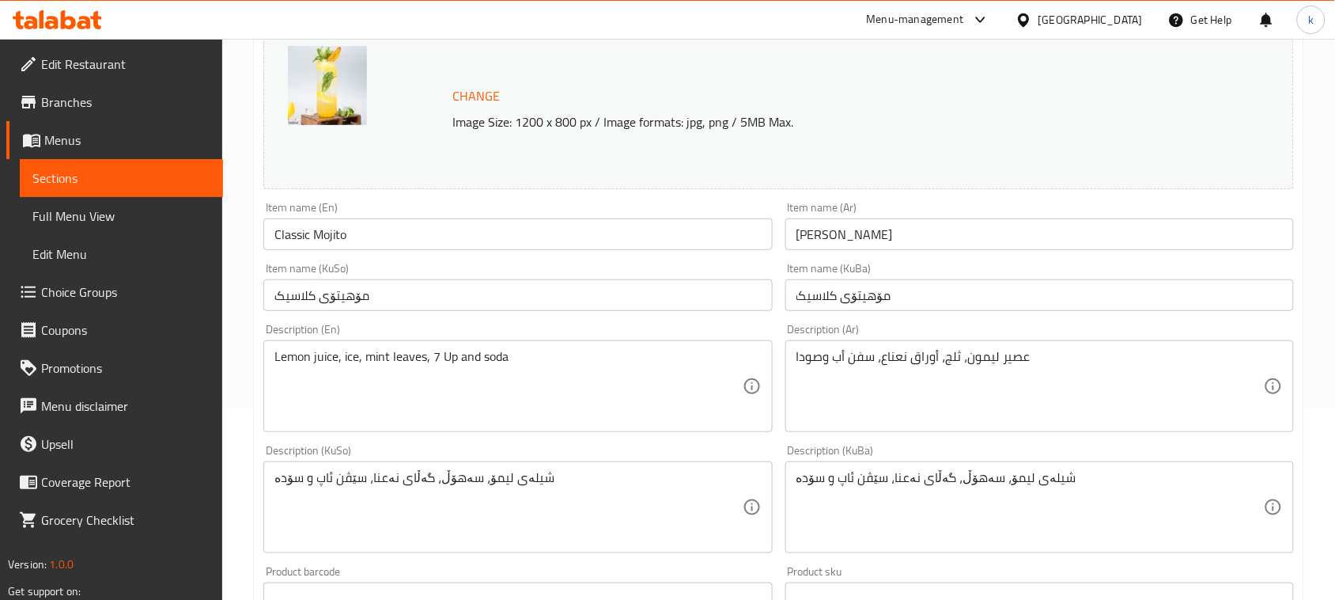
scroll to position [198, 0]
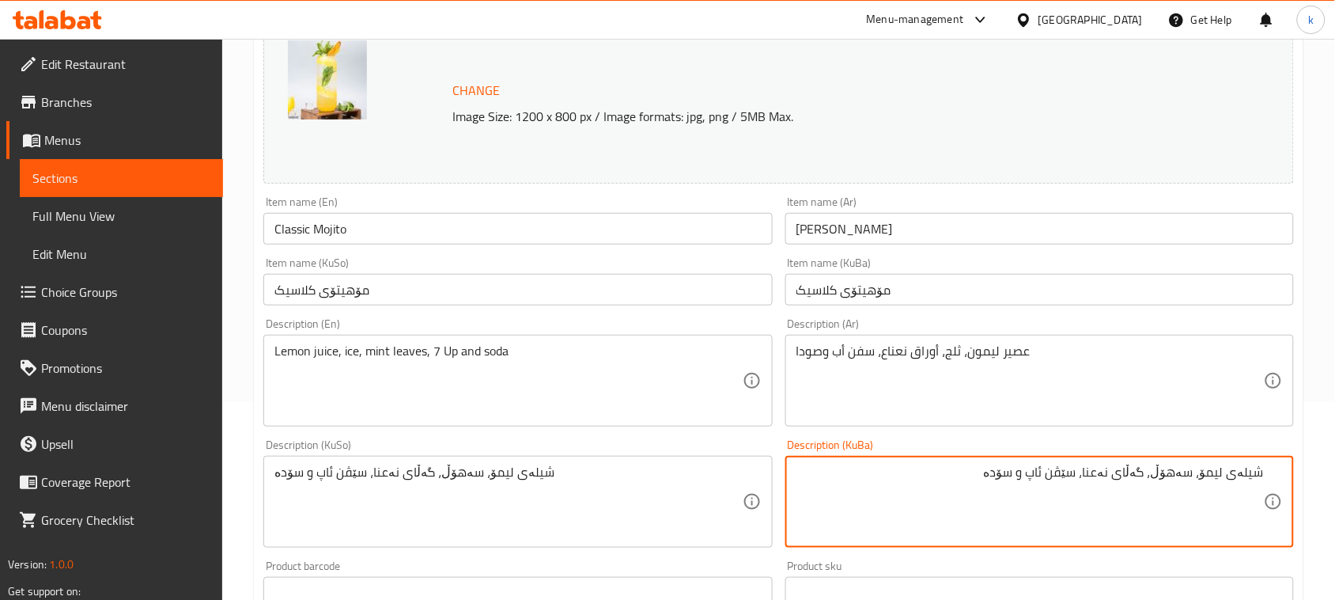
click at [1252, 473] on textarea "شیلەی لیمۆ، سەهۆڵ، گەڵای نەعنا، سێڤن ئاپ و سۆدە" at bounding box center [1030, 501] width 467 height 75
drag, startPoint x: 946, startPoint y: 471, endPoint x: 1349, endPoint y: 504, distance: 404.7
click at [1335, 402] on html "​ Menu-management Iraq Get Help k Edit Restaurant Branches Menus Sections Full …" at bounding box center [667, 102] width 1335 height 600
type textarea "شەربەتی لیمۆ، سەهۆڵ، گەڵای نەعنا، سێڤن ئاپ و سۆدە"
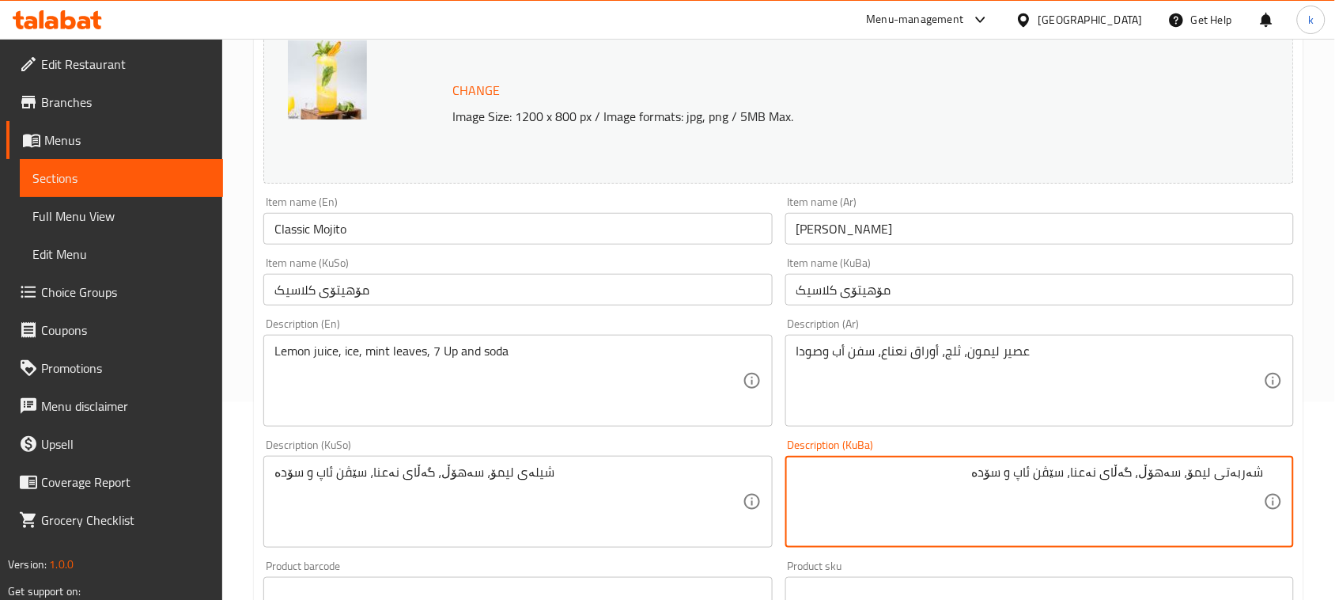
click at [507, 479] on textarea "شیلەی لیمۆ، سەهۆڵ، گەڵای نەعنا، سێڤن ئاپ و سۆدە" at bounding box center [507, 501] width 467 height 75
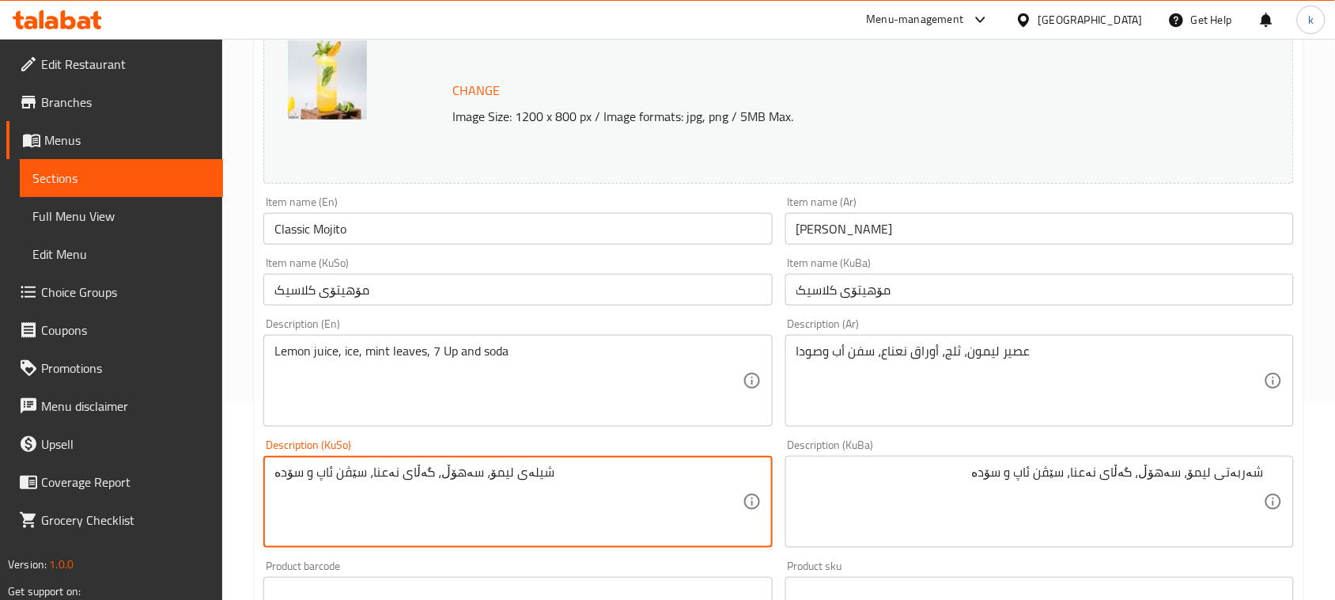
paste textarea "ربەتی لیمۆ، سەهۆڵ، گەڵای نەعنا، سێڤن ئاپ و سۆدە"
click at [601, 480] on textarea "شەربەتی لیمۆ، سەهۆڵ، گەڵای نەعنا، سێڤن ئاپ و سۆدە لیمۆ، سەهۆڵ، گەڵای نەعنا، سێڤ…" at bounding box center [507, 501] width 467 height 75
paste textarea
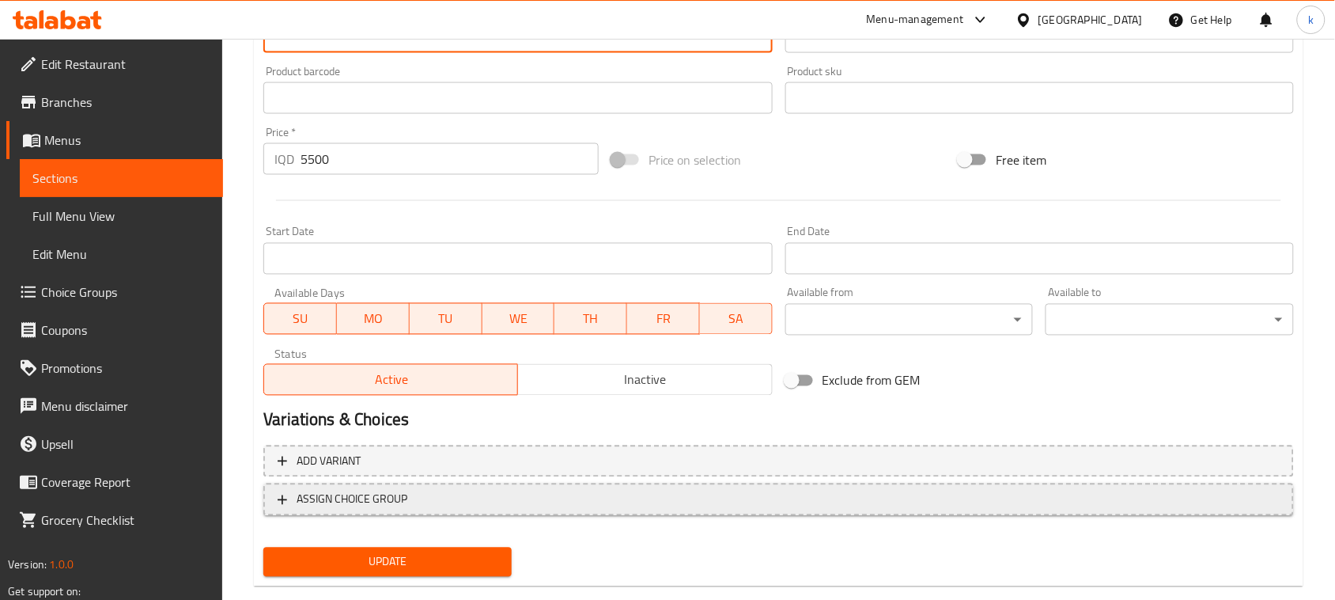
scroll to position [721, 0]
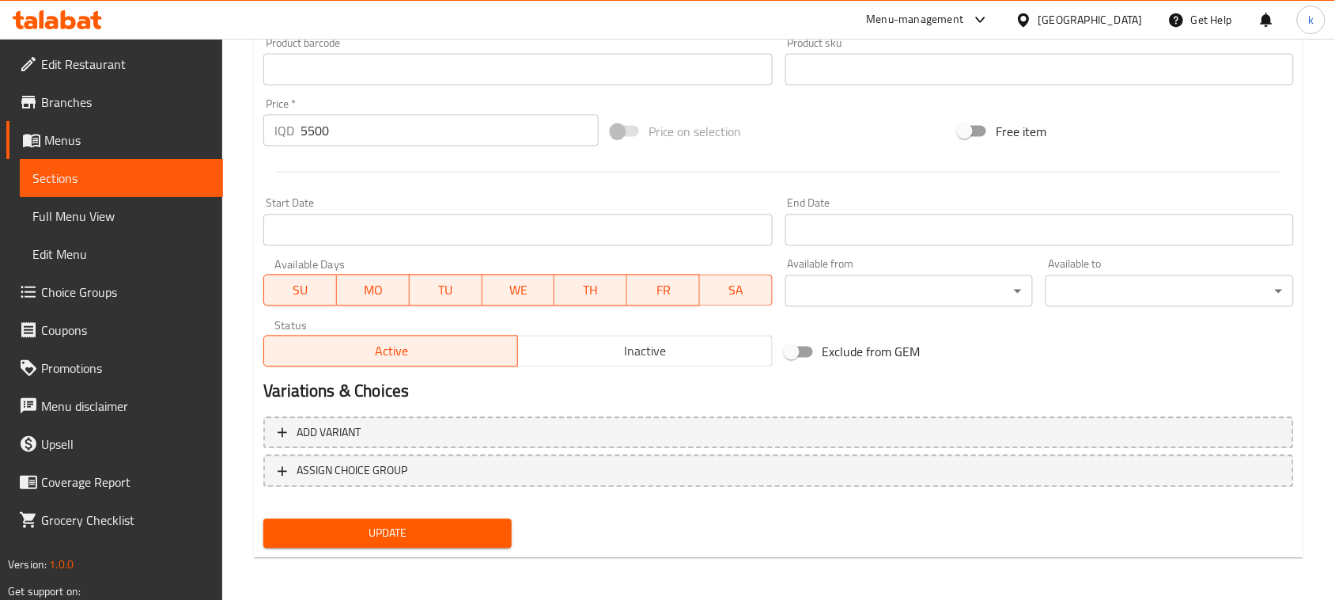
type textarea "شەربەتی لیمۆ، سەهۆڵ، گەڵای نەعنا، سێڤن ئاپ و سۆدە"
click at [424, 528] on span "Update" at bounding box center [387, 534] width 223 height 20
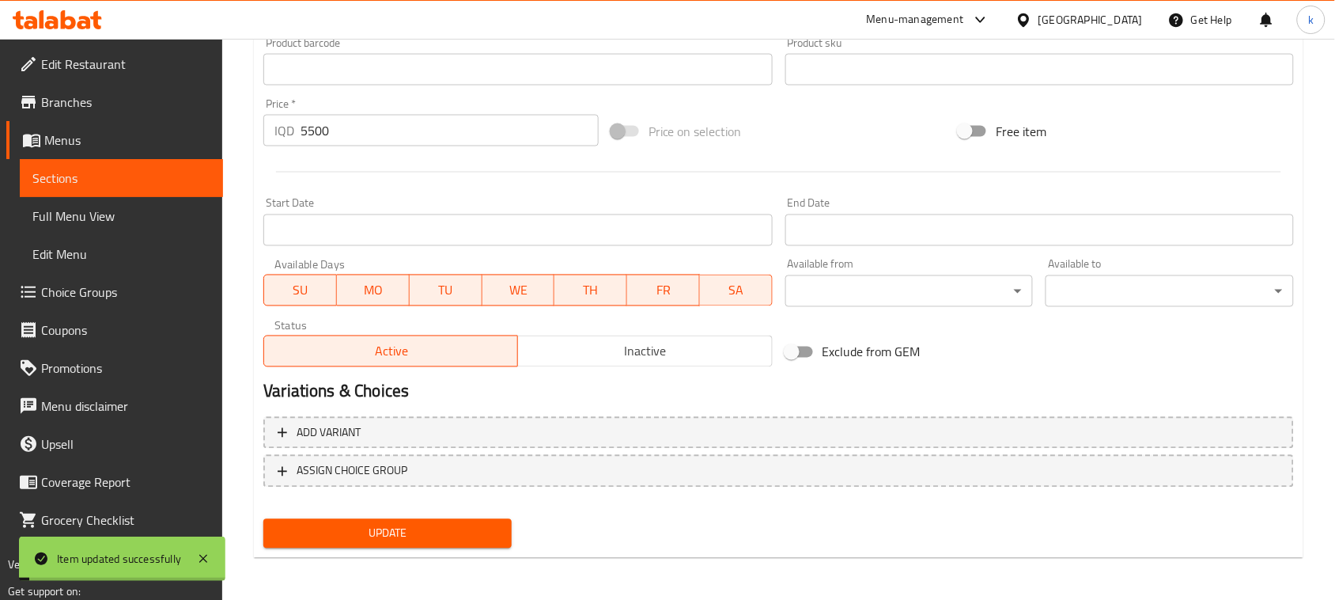
click at [87, 214] on span "Full Menu View" at bounding box center [121, 215] width 178 height 19
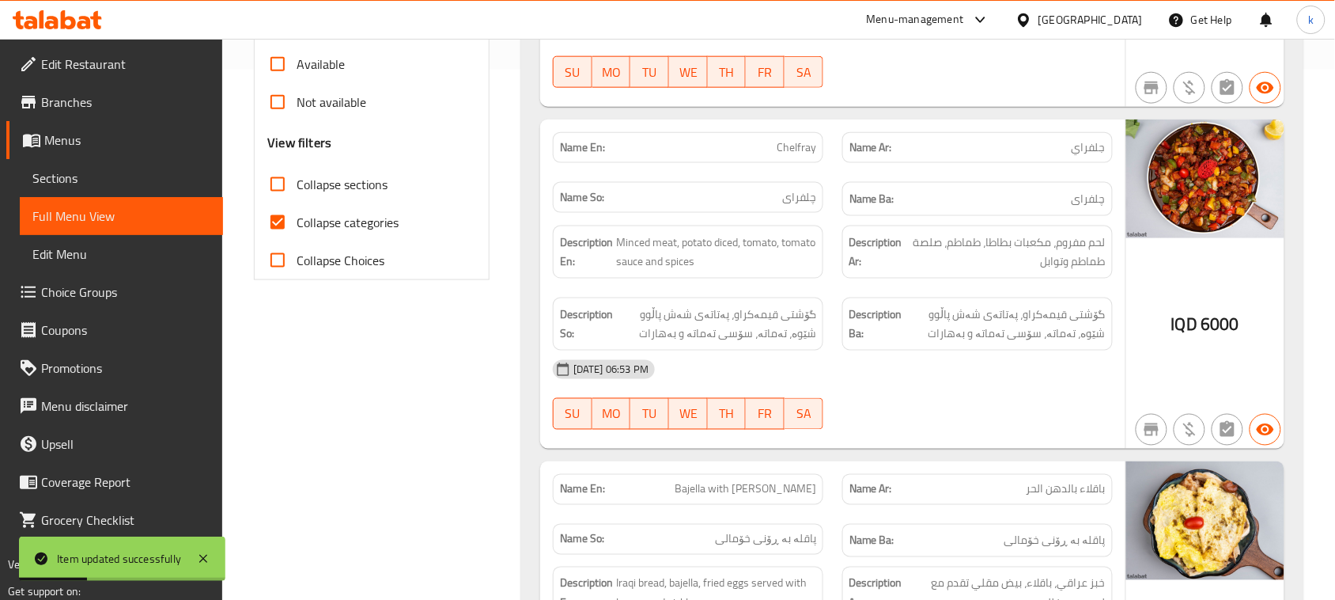
scroll to position [523, 0]
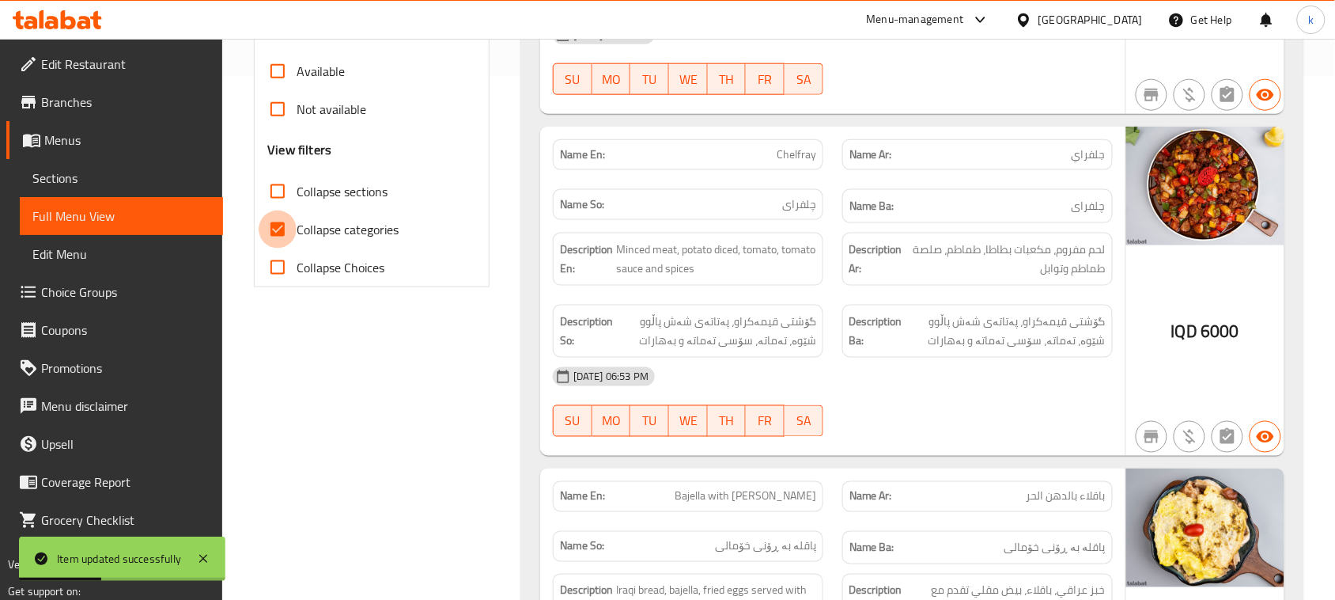
click at [278, 227] on input "Collapse categories" at bounding box center [278, 229] width 38 height 38
checkbox input "false"
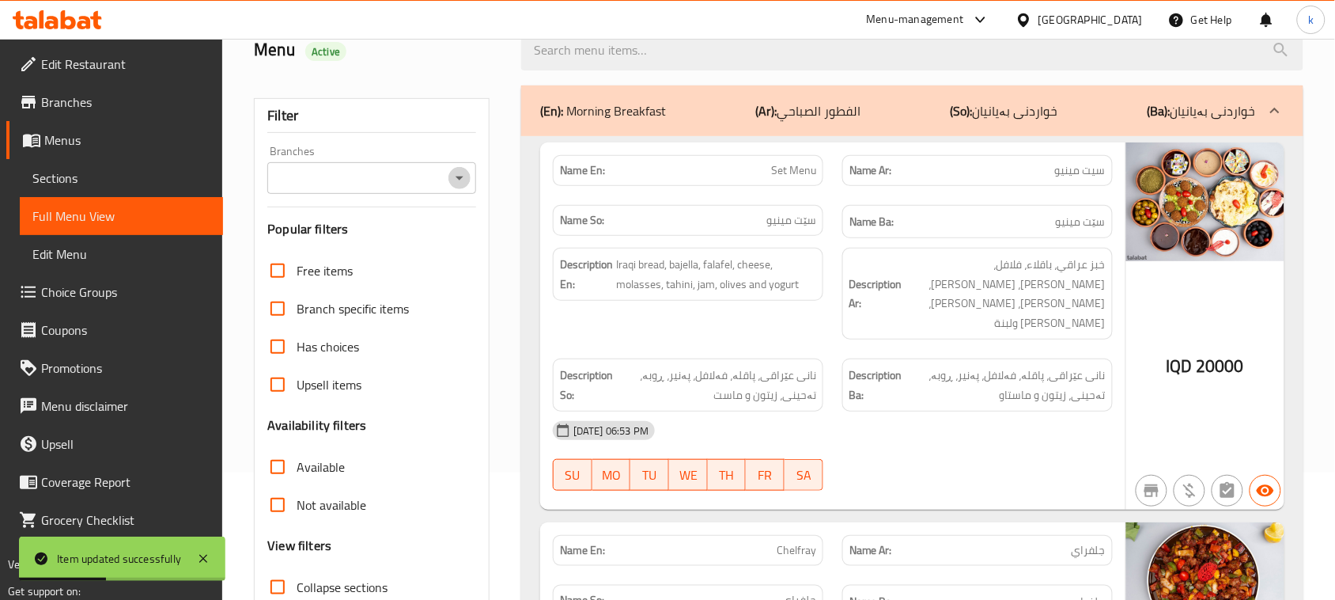
click at [460, 180] on icon "Open" at bounding box center [460, 178] width 8 height 4
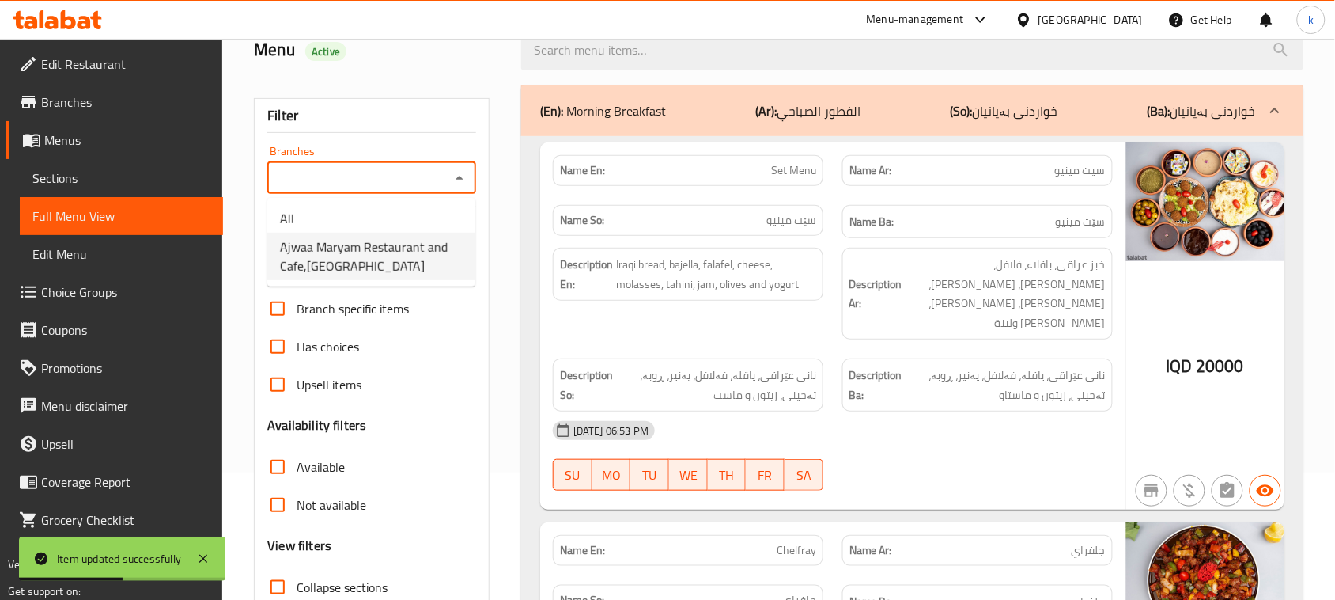
click at [386, 245] on span "Ajwaa Maryam Restaurant and Cafe,Salheya" at bounding box center [371, 256] width 183 height 38
type input "Ajwaa Maryam Restaurant and Cafe,Salheya"
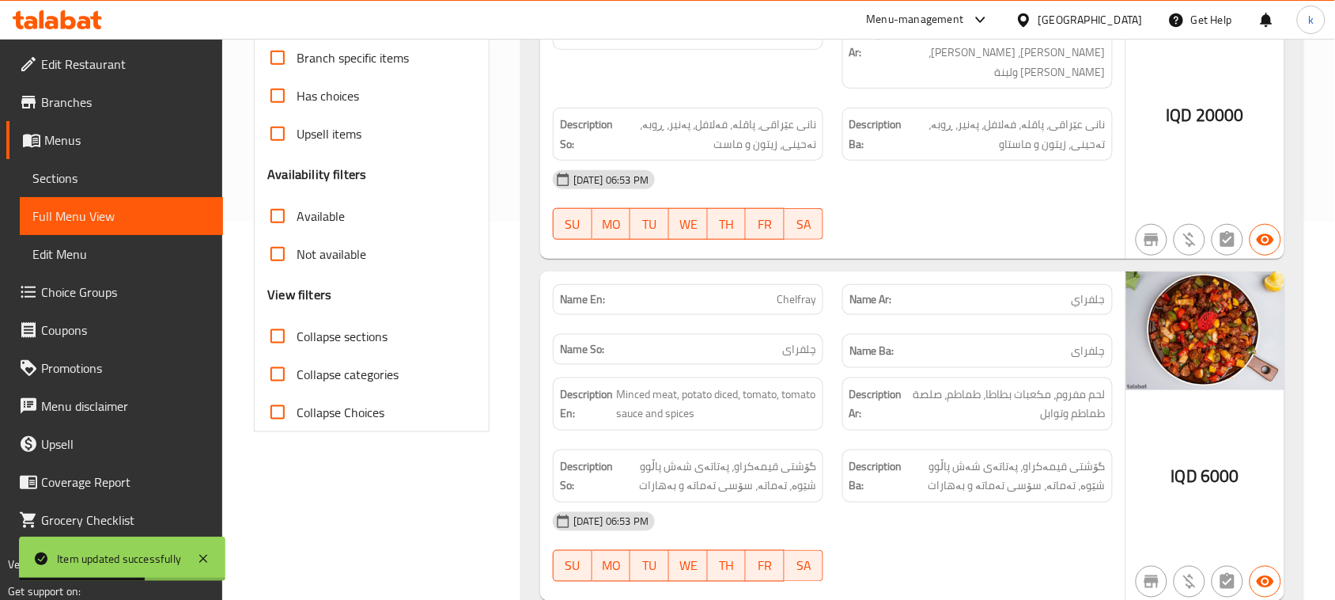
scroll to position [424, 0]
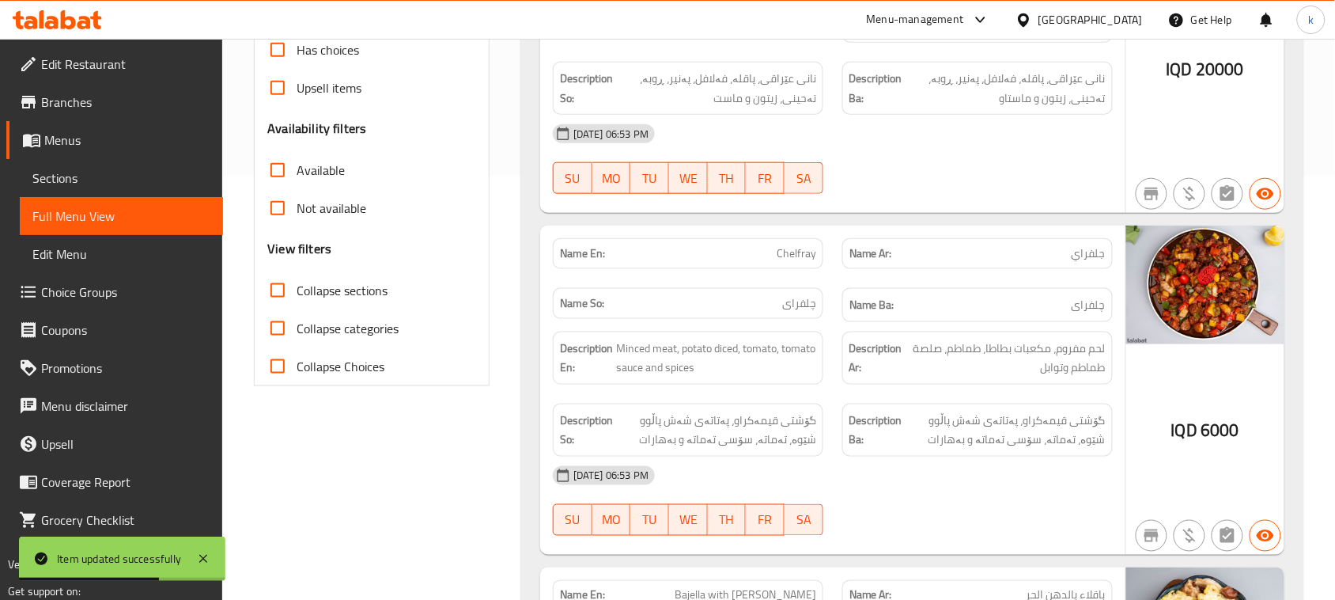
click at [281, 295] on input "Collapse sections" at bounding box center [278, 290] width 38 height 38
checkbox input "true"
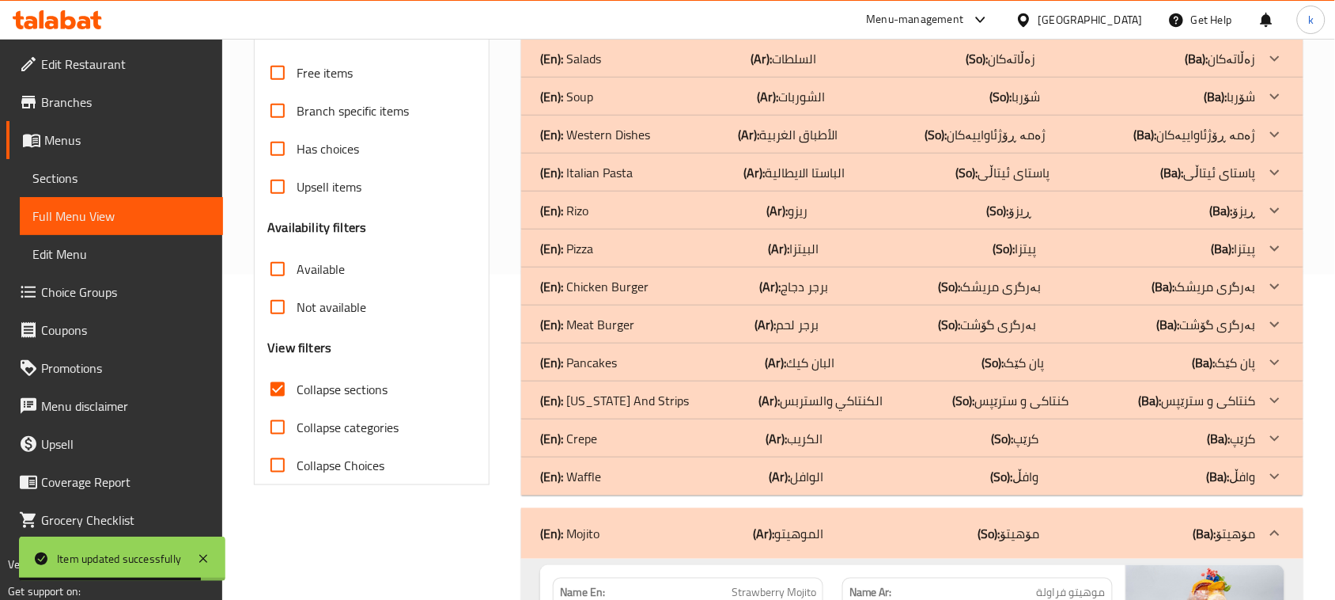
scroll to position [0, 0]
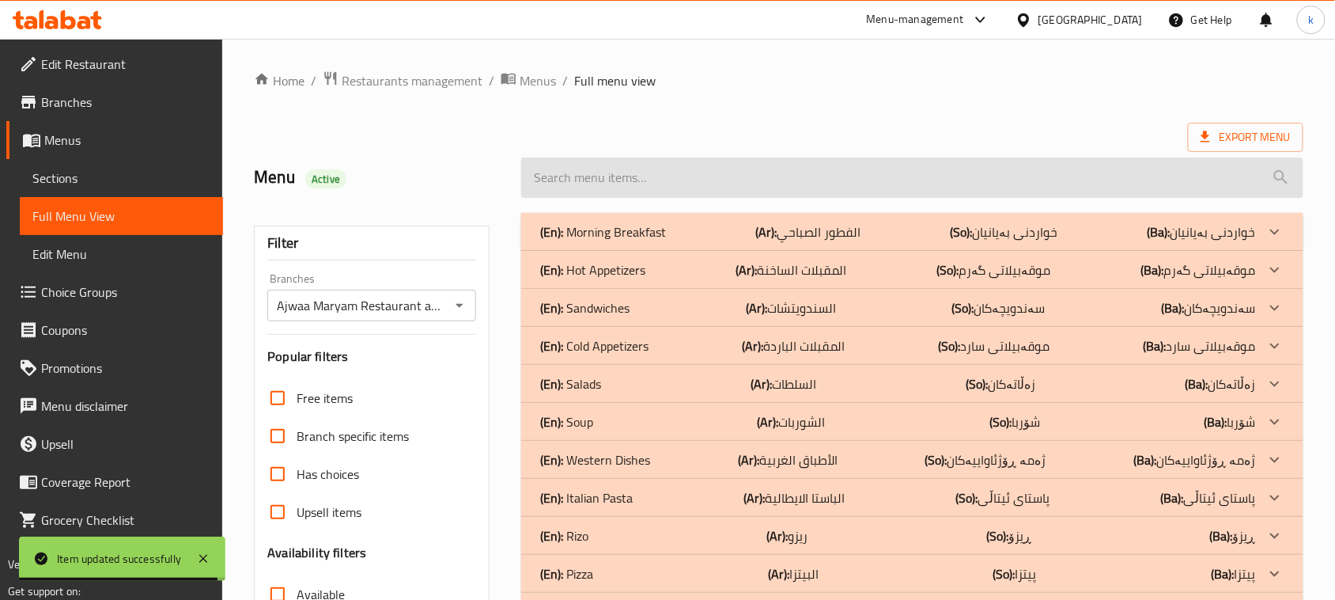
click at [580, 179] on input "search" at bounding box center [912, 177] width 782 height 40
paste input "شەربەتی لیمۆ، سەهۆڵ، گەڵای نەعنا، سێڤن ئاپ و سۆدە"
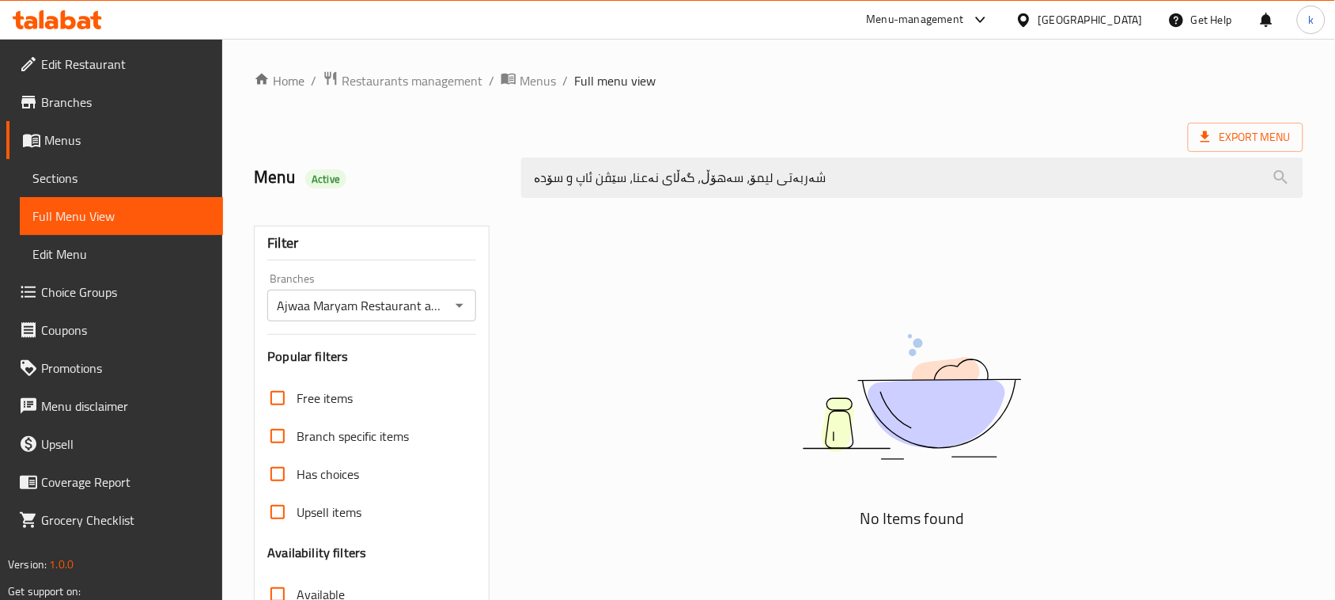
drag, startPoint x: 823, startPoint y: 179, endPoint x: 467, endPoint y: 187, distance: 356.1
click at [467, 187] on div "Menu Active شەربەتی لیمۆ، سەهۆڵ، گەڵای نەعنا، سێڤن ئاپ و سۆدە" at bounding box center [778, 177] width 1069 height 70
paste input "Classic Mojito"
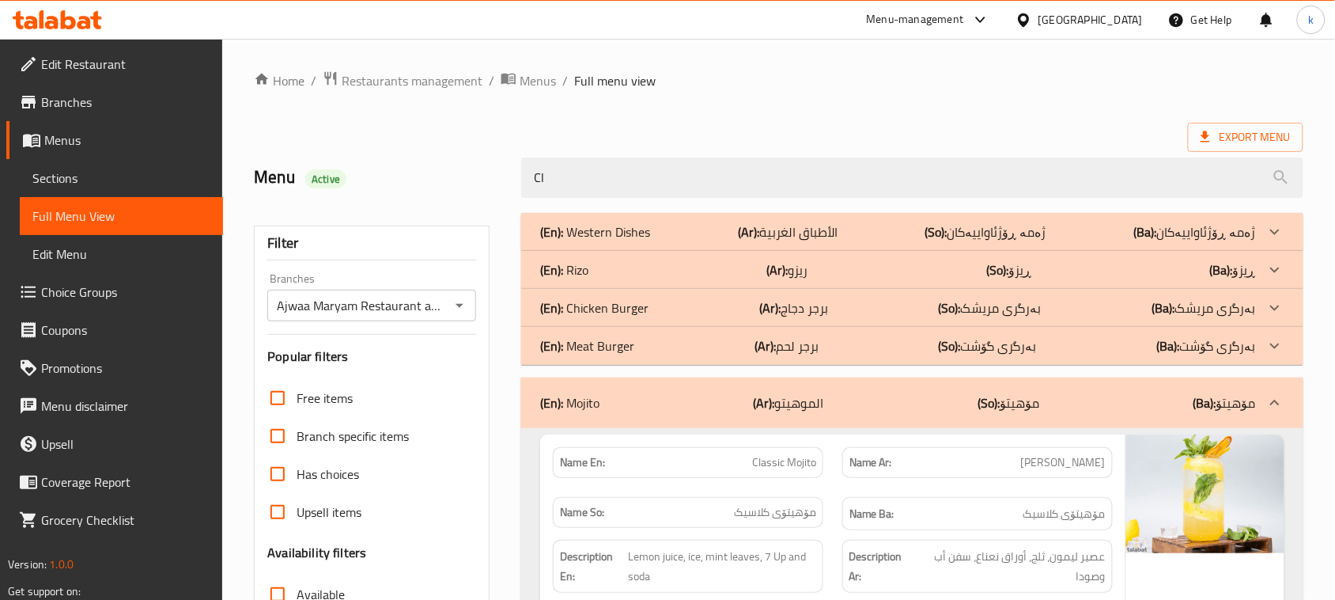
type input "C"
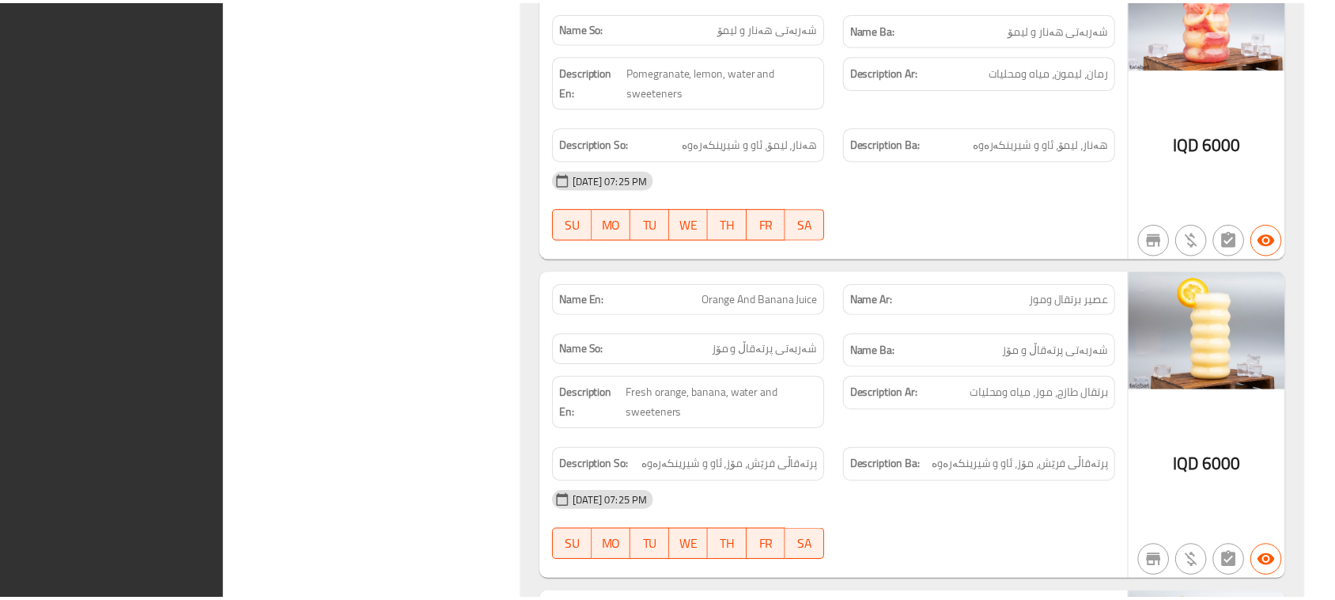
scroll to position [14018, 0]
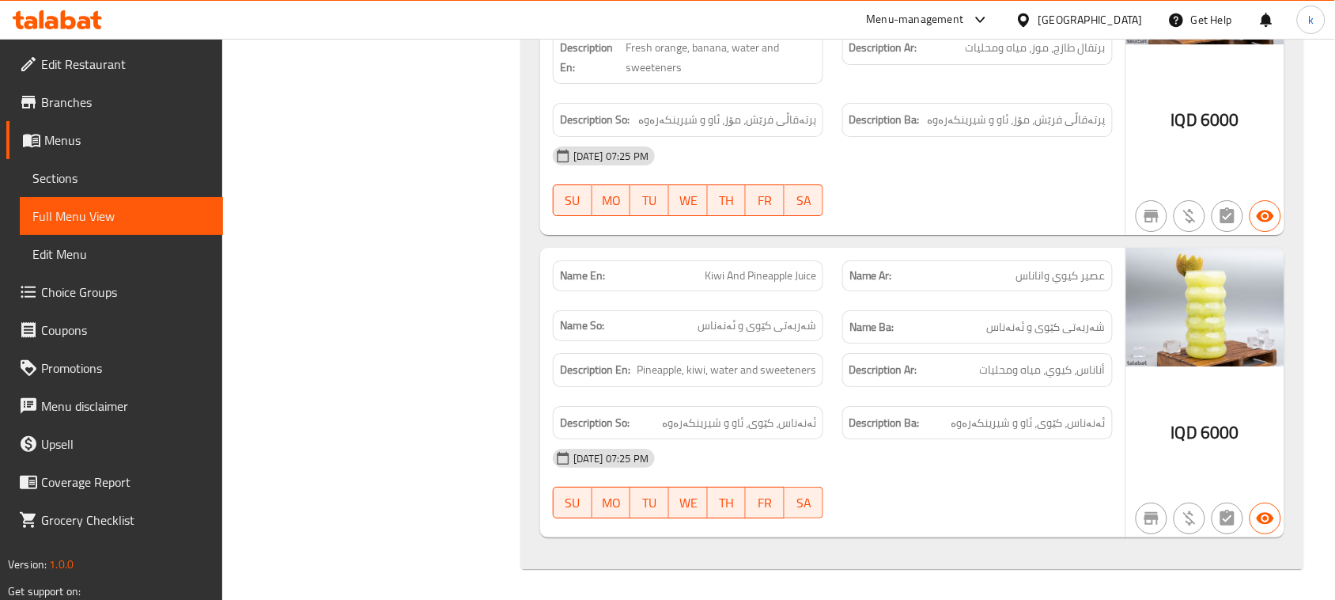
click at [55, 132] on span "Menus" at bounding box center [127, 140] width 166 height 19
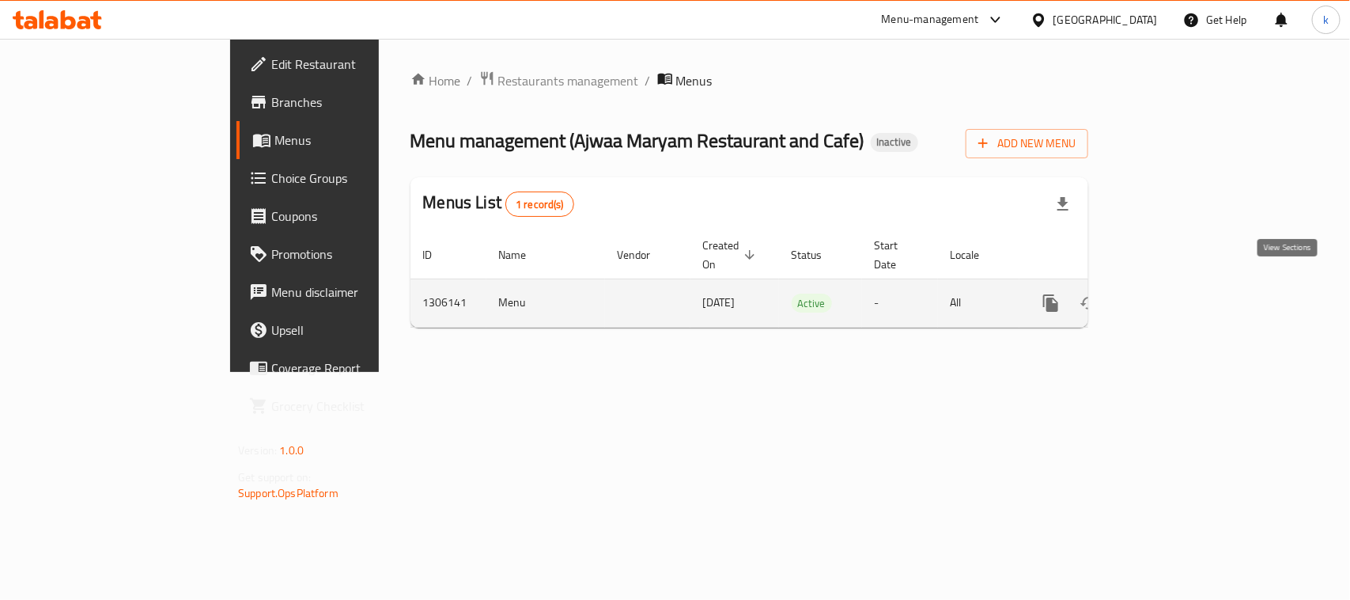
click at [1175, 293] on icon "enhanced table" at bounding box center [1165, 302] width 19 height 19
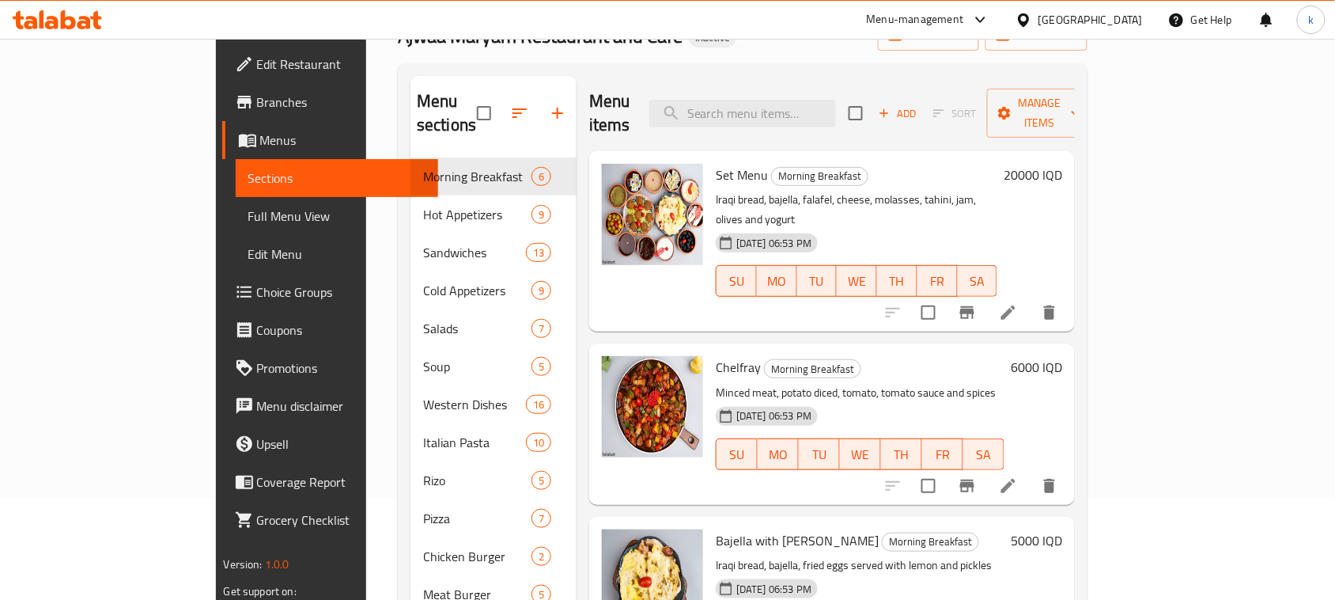
scroll to position [87, 0]
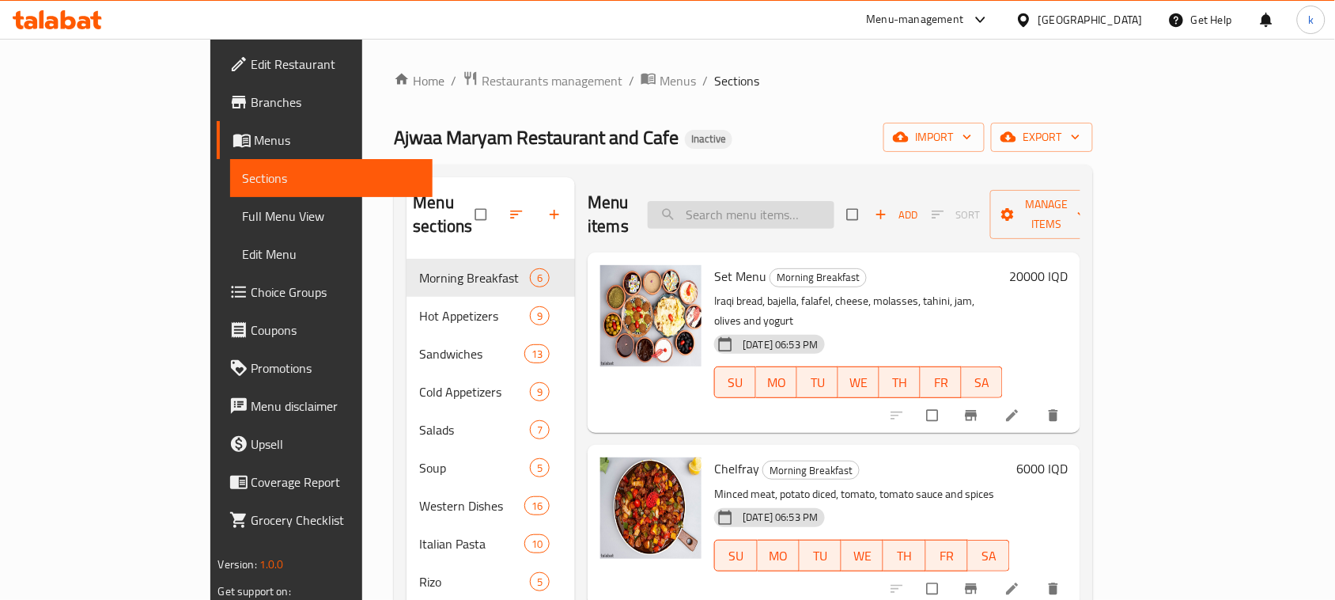
click at [765, 204] on input "search" at bounding box center [741, 215] width 187 height 28
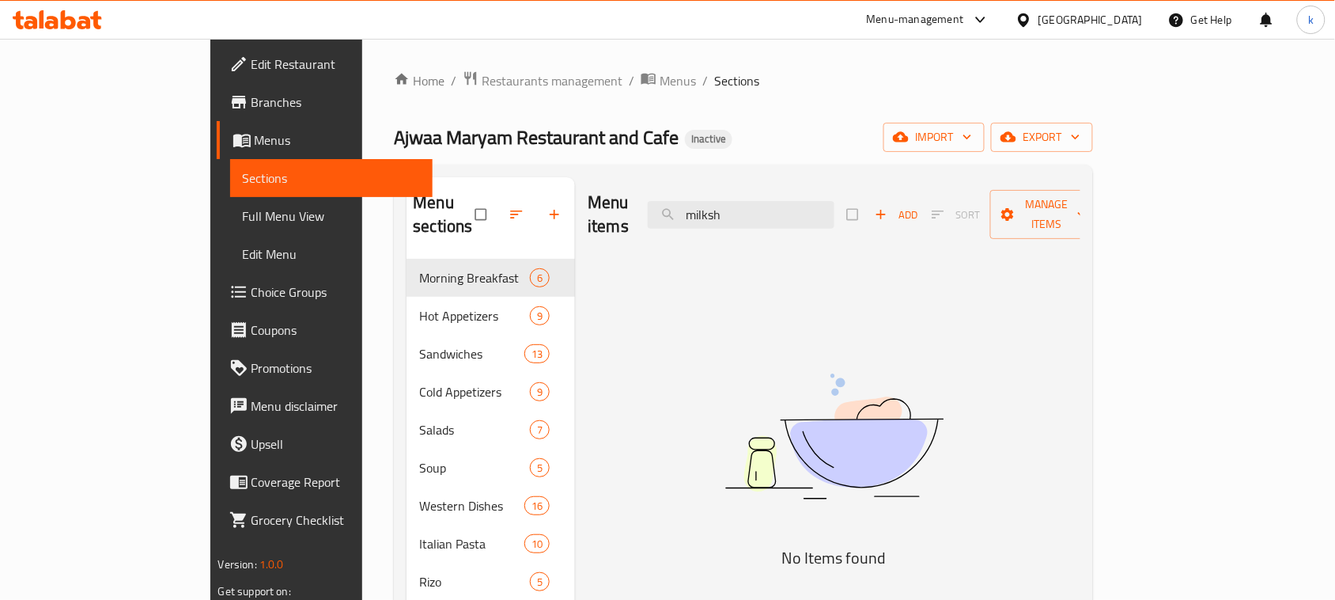
type input "milksh"
click at [75, 13] on icon at bounding box center [57, 19] width 89 height 19
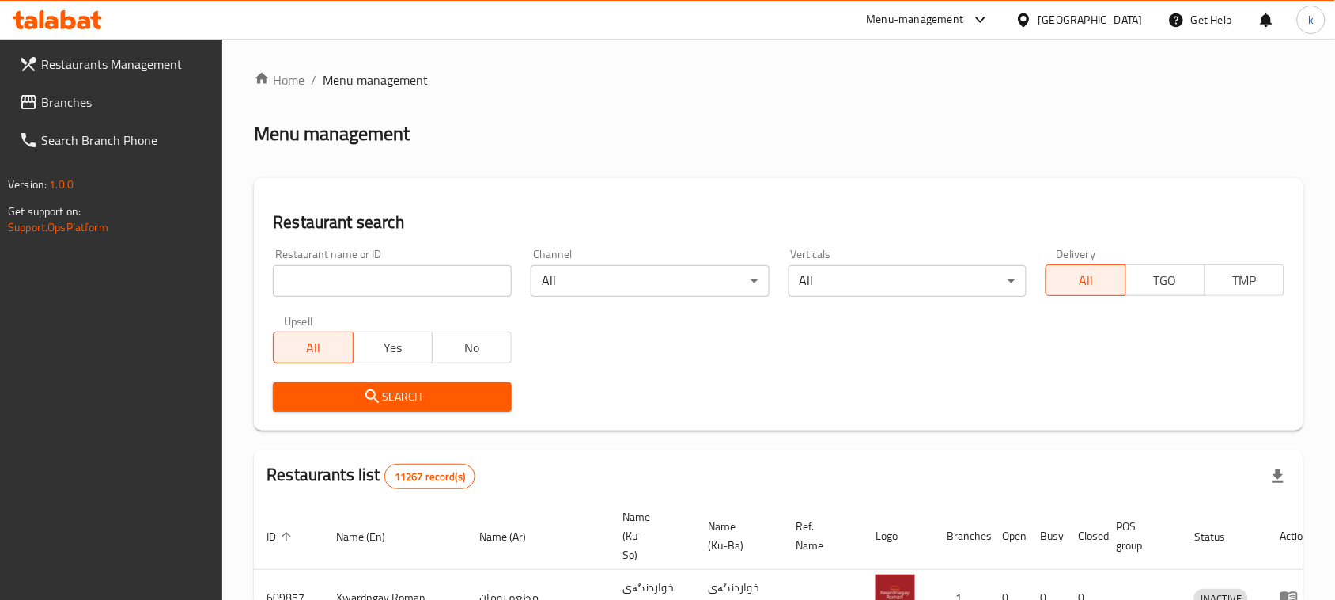
click at [63, 93] on span "Branches" at bounding box center [125, 102] width 169 height 19
